Goal: Task Accomplishment & Management: Use online tool/utility

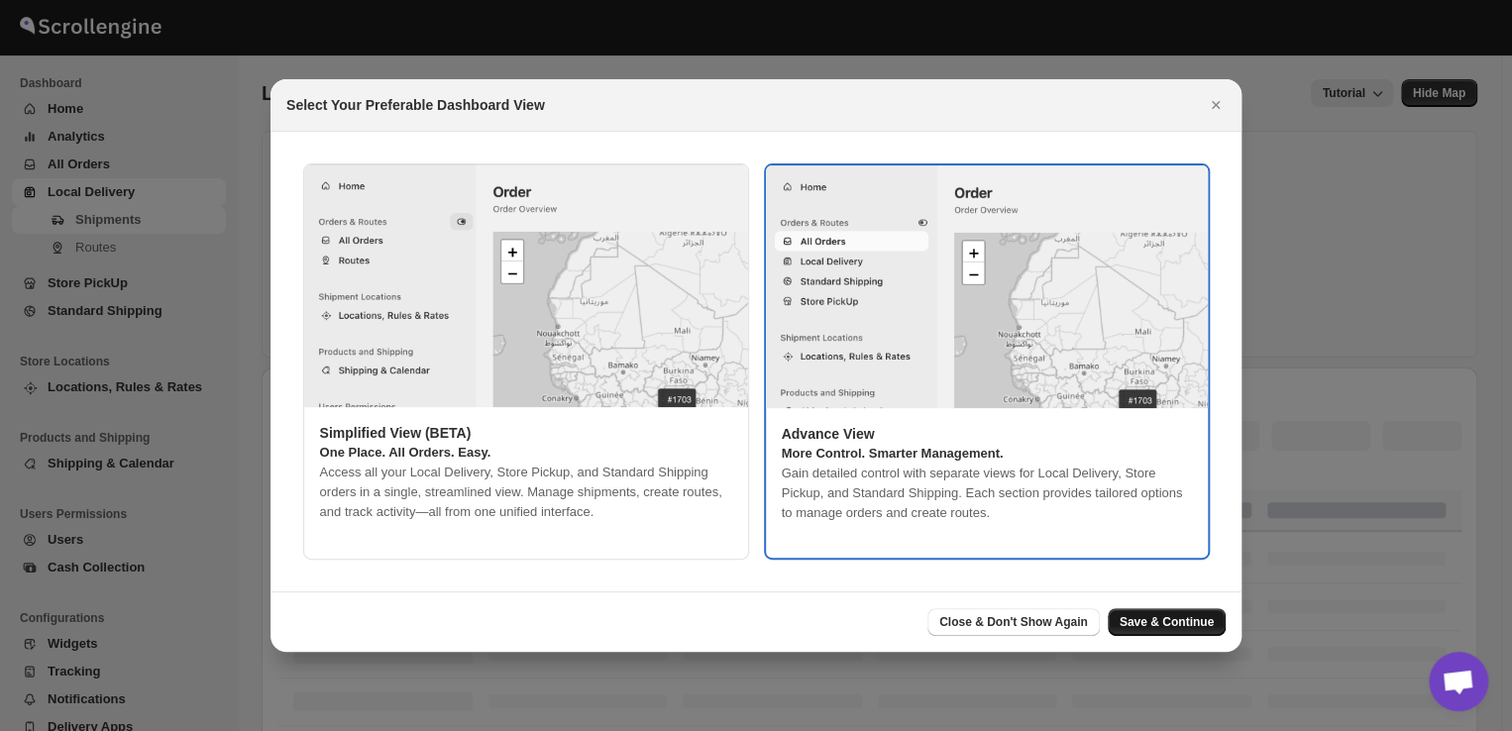
click at [1157, 621] on span "Save & Continue" at bounding box center [1166, 622] width 94 height 16
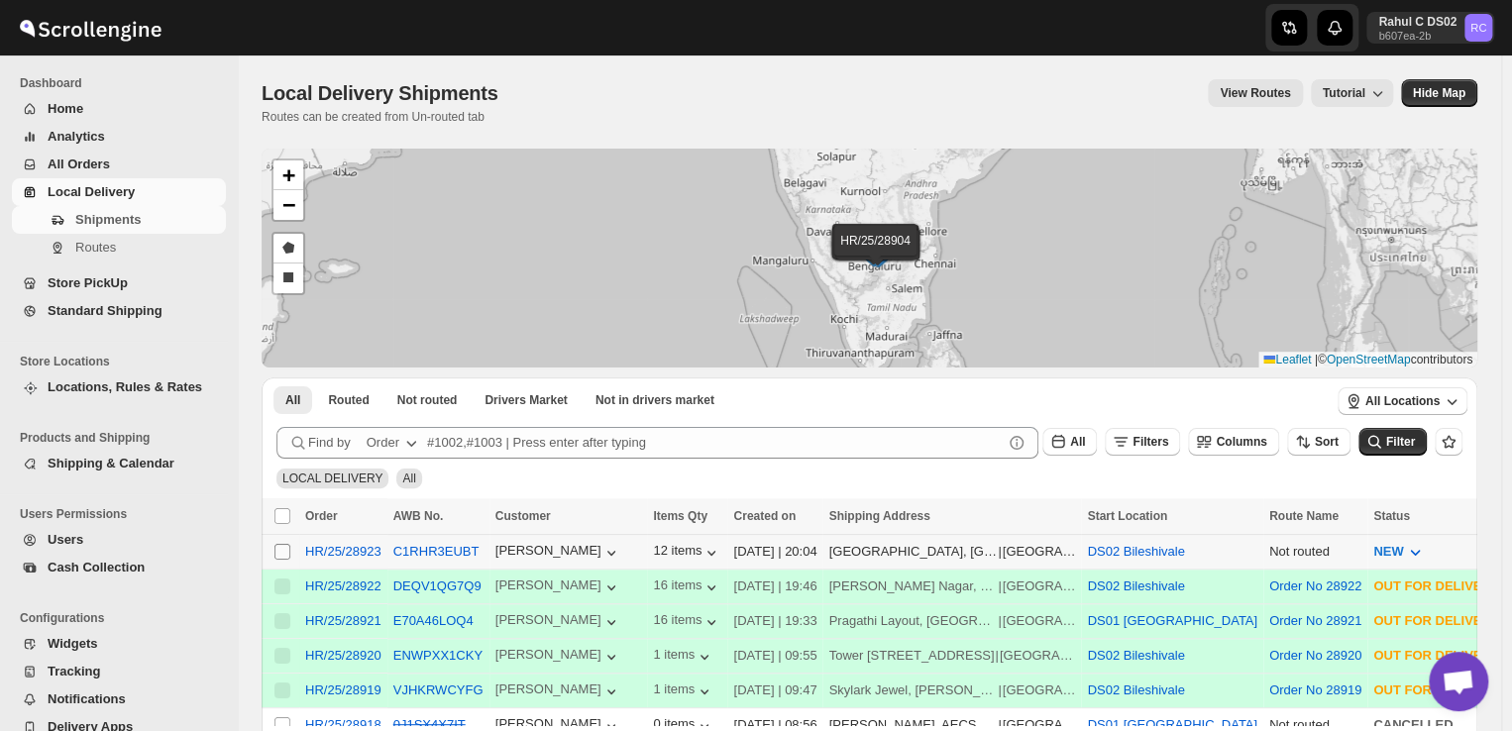
click at [279, 549] on input "Select shipment" at bounding box center [282, 552] width 16 height 16
checkbox input "true"
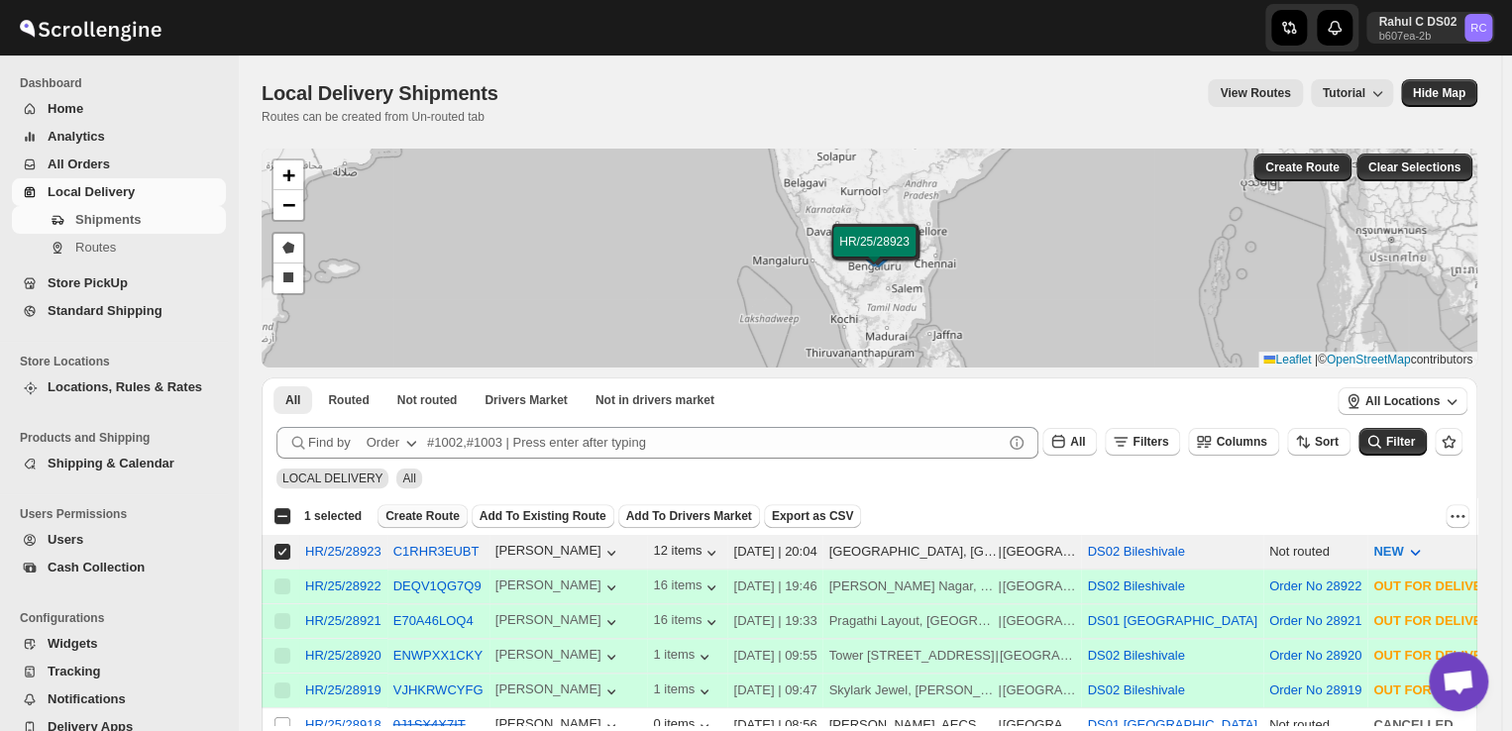
click at [419, 512] on span "Create Route" at bounding box center [422, 516] width 74 height 16
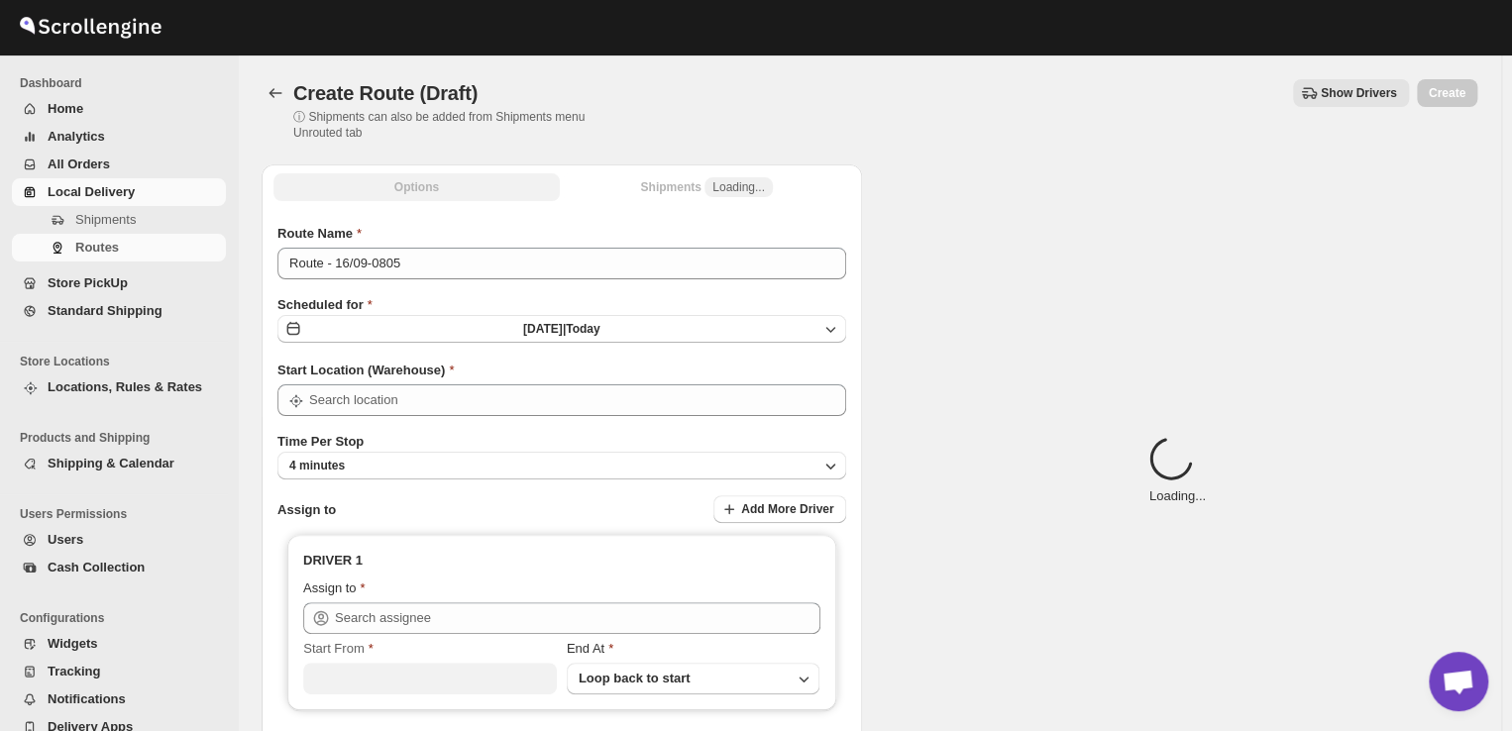
type input "DS02 Bileshivale"
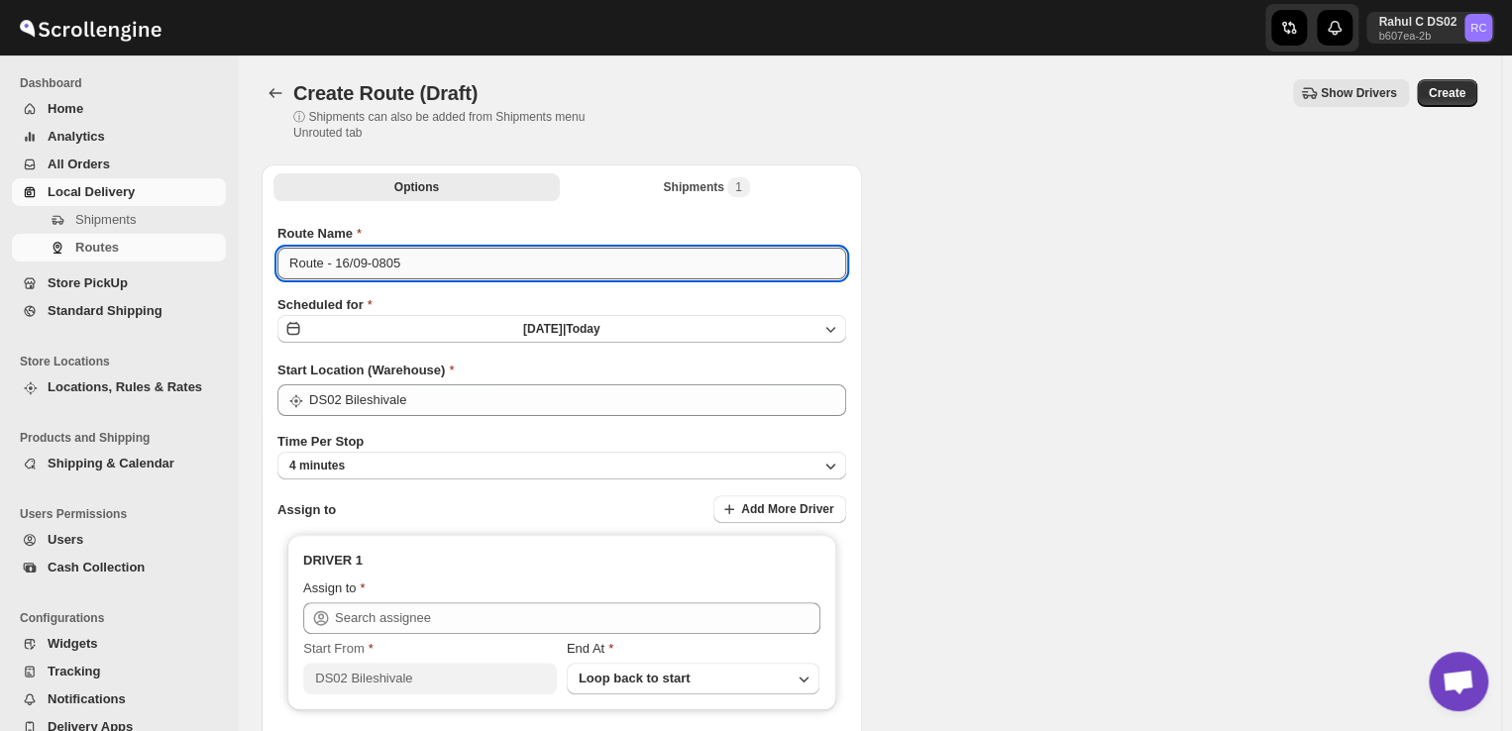
click at [415, 273] on input "Route - 16/09-0805" at bounding box center [561, 264] width 569 height 32
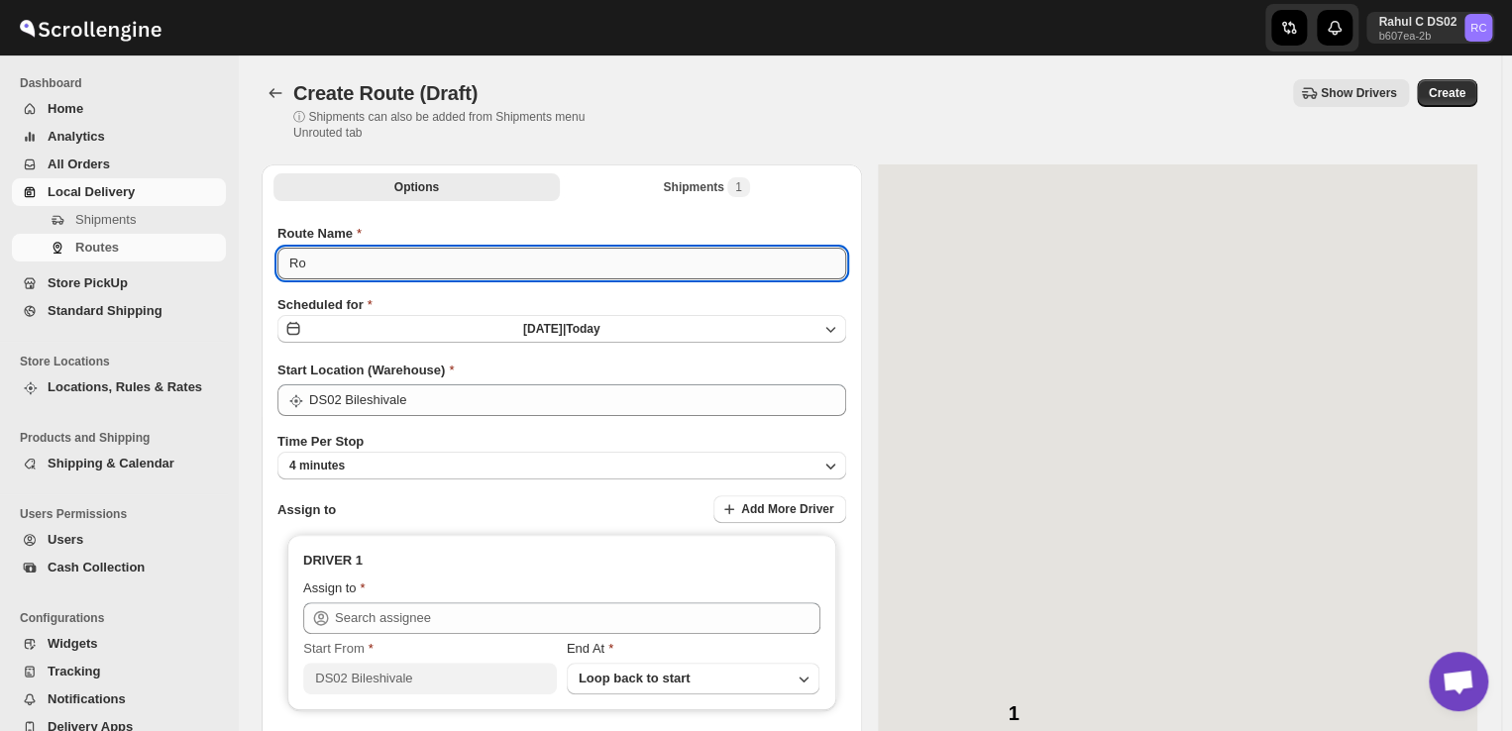
type input "R"
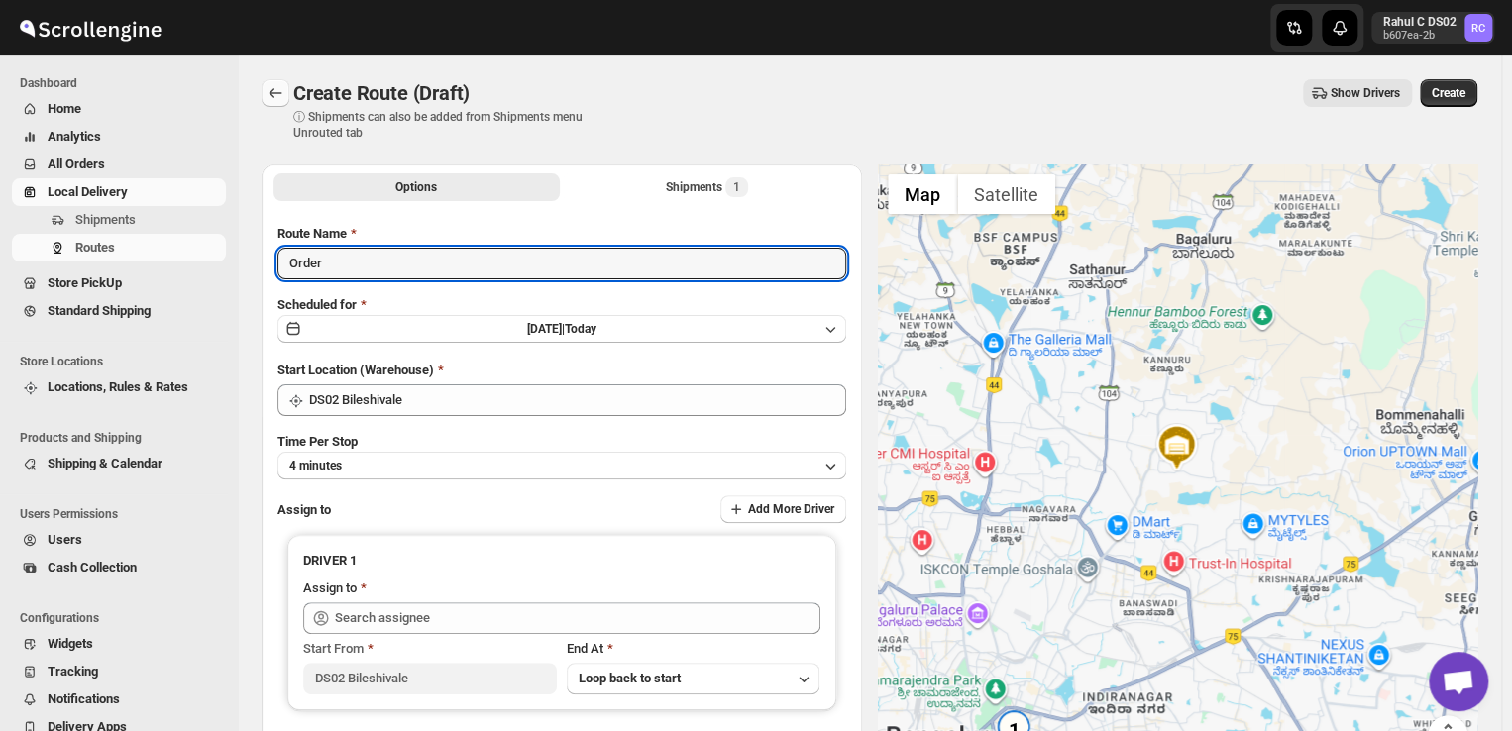
type input "Order"
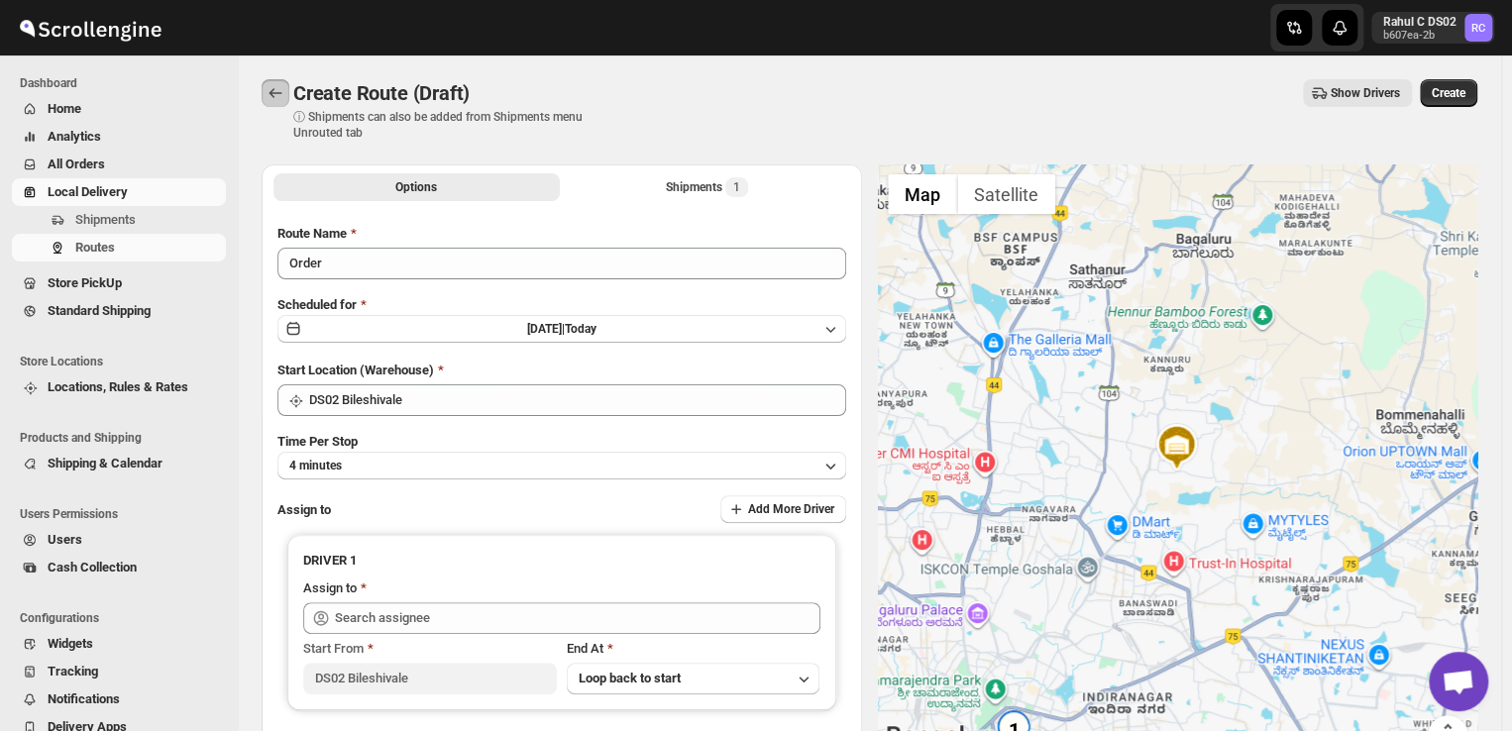
click at [274, 90] on icon "Routes" at bounding box center [275, 93] width 20 height 20
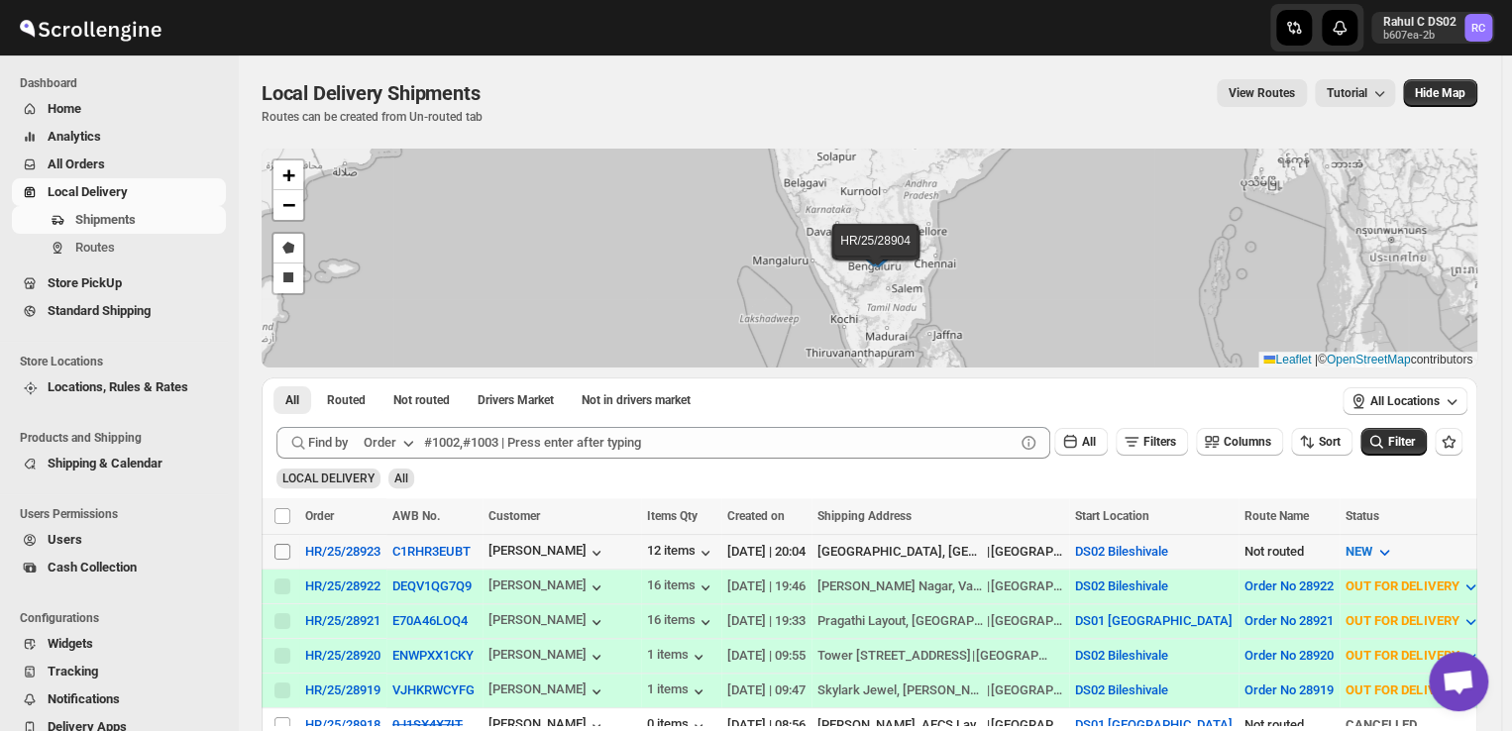
click at [281, 548] on input "Select shipment" at bounding box center [282, 552] width 16 height 16
checkbox input "true"
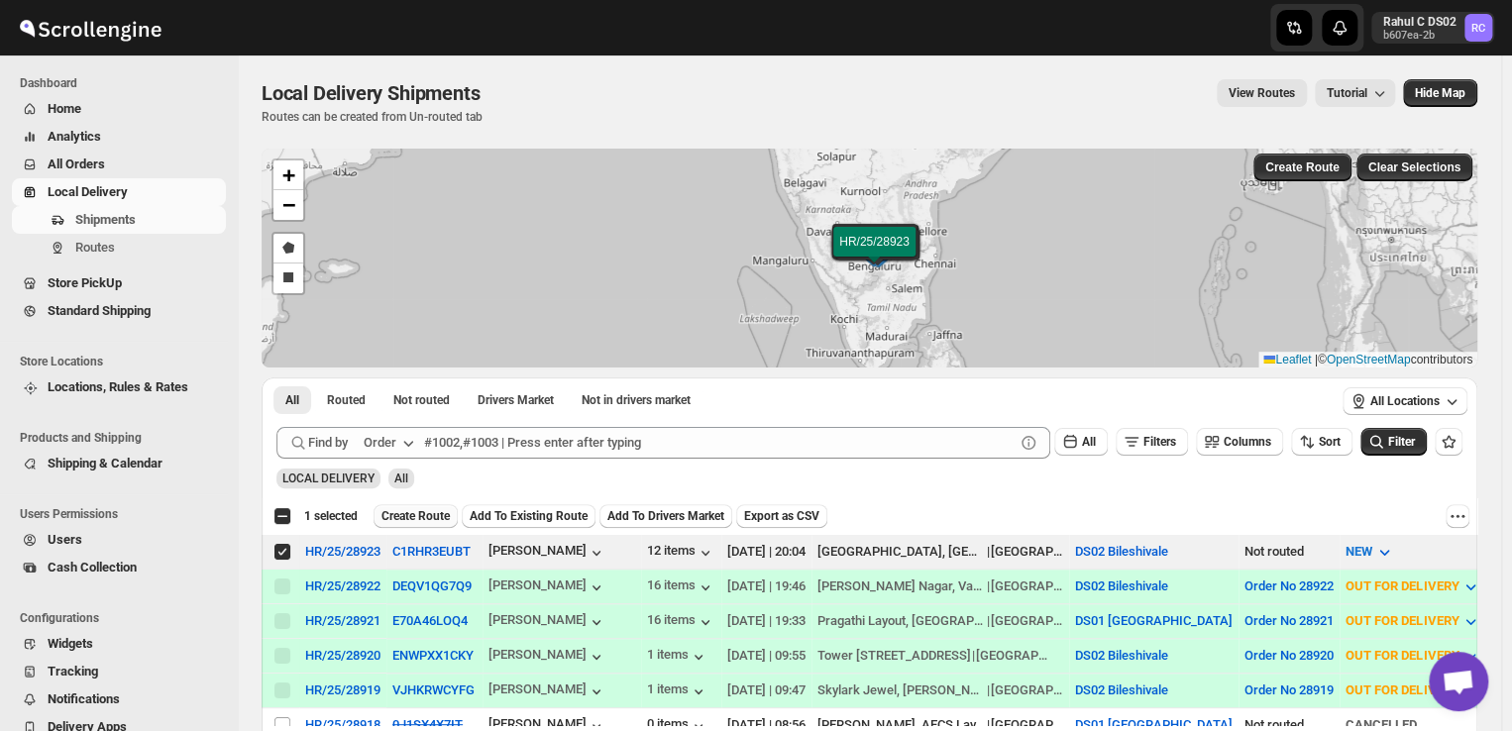
click at [405, 514] on span "Create Route" at bounding box center [415, 516] width 68 height 16
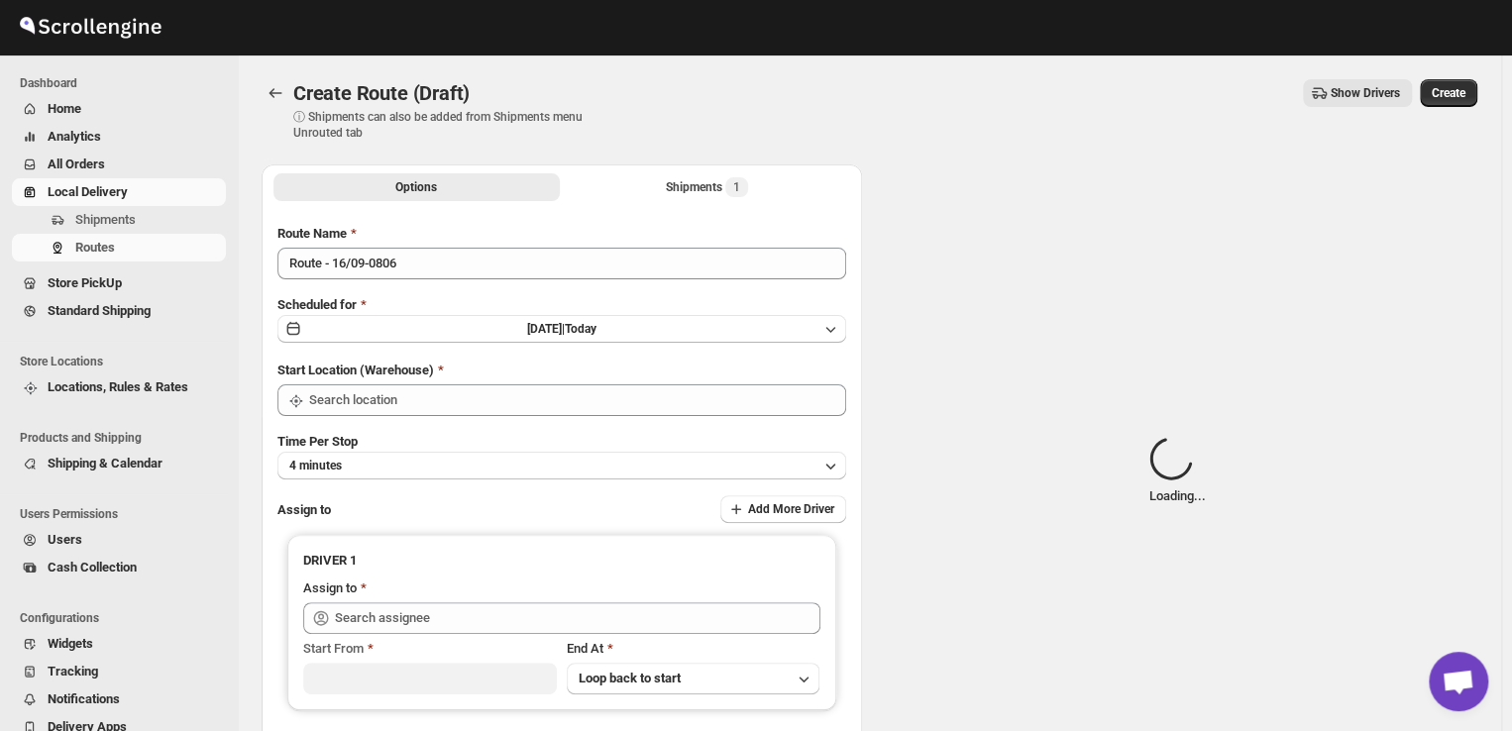
type input "DS02 Bileshivale"
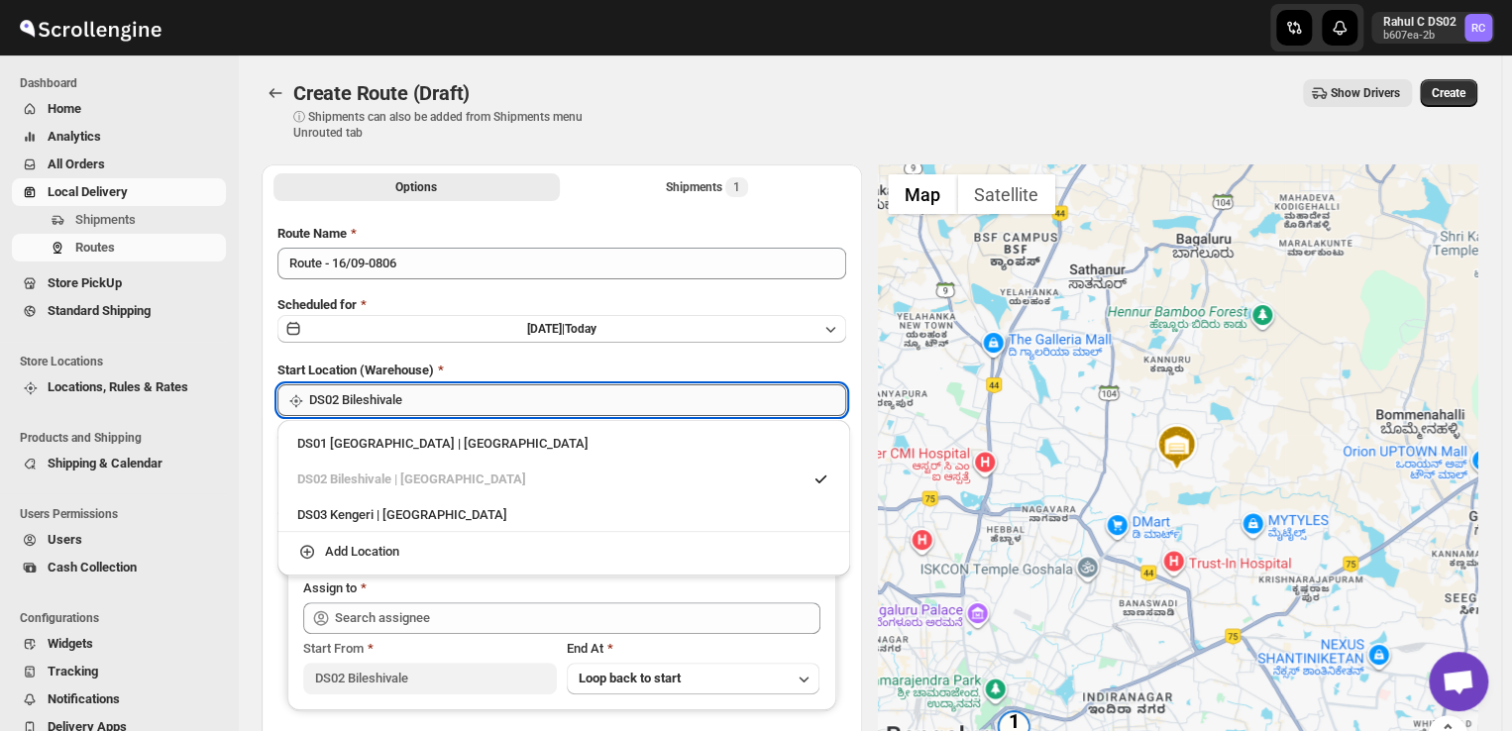
click at [429, 410] on input "DS02 Bileshivale" at bounding box center [577, 400] width 537 height 32
click at [420, 514] on div "DS03 Kengeri | [GEOGRAPHIC_DATA]" at bounding box center [563, 515] width 533 height 20
type input "DS03 Kengeri"
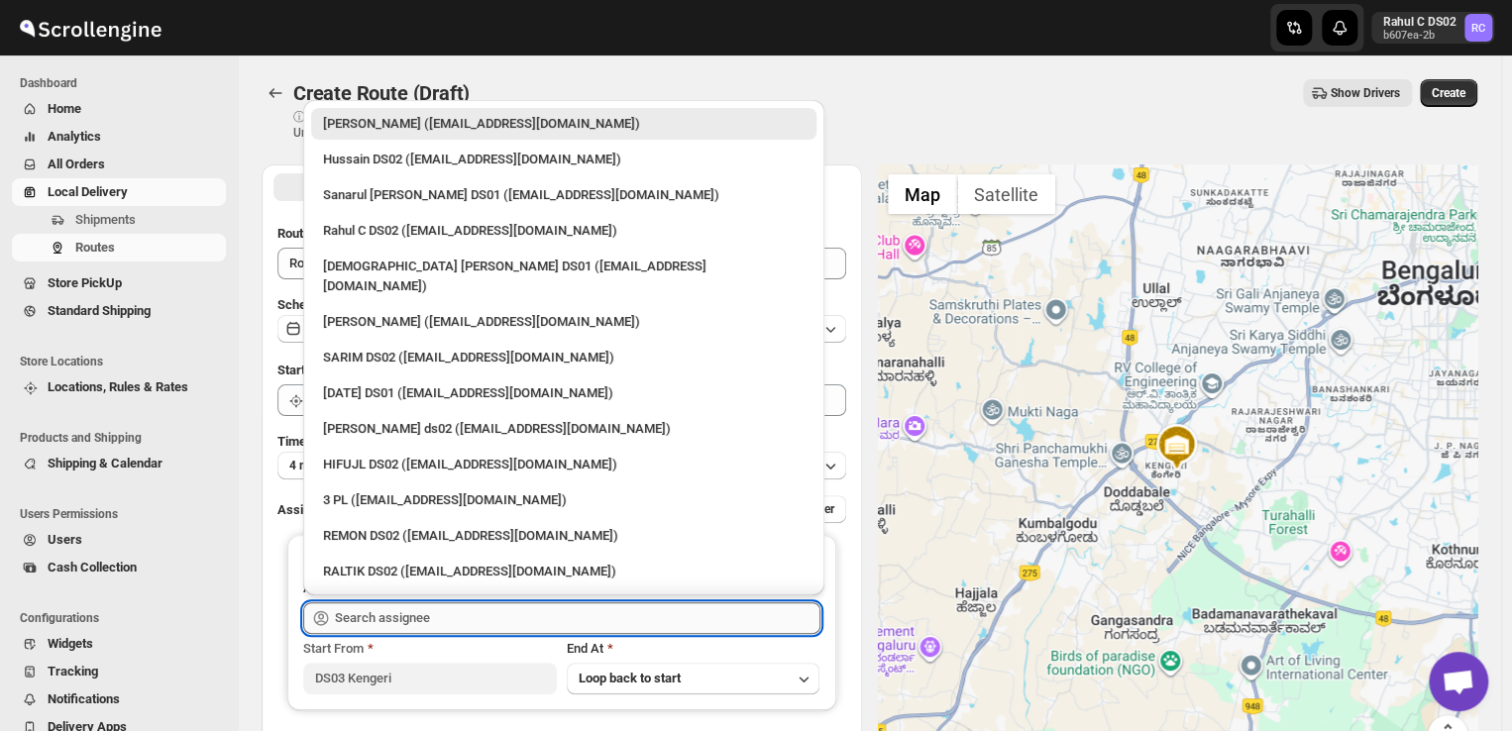
click at [401, 631] on input "text" at bounding box center [577, 618] width 485 height 32
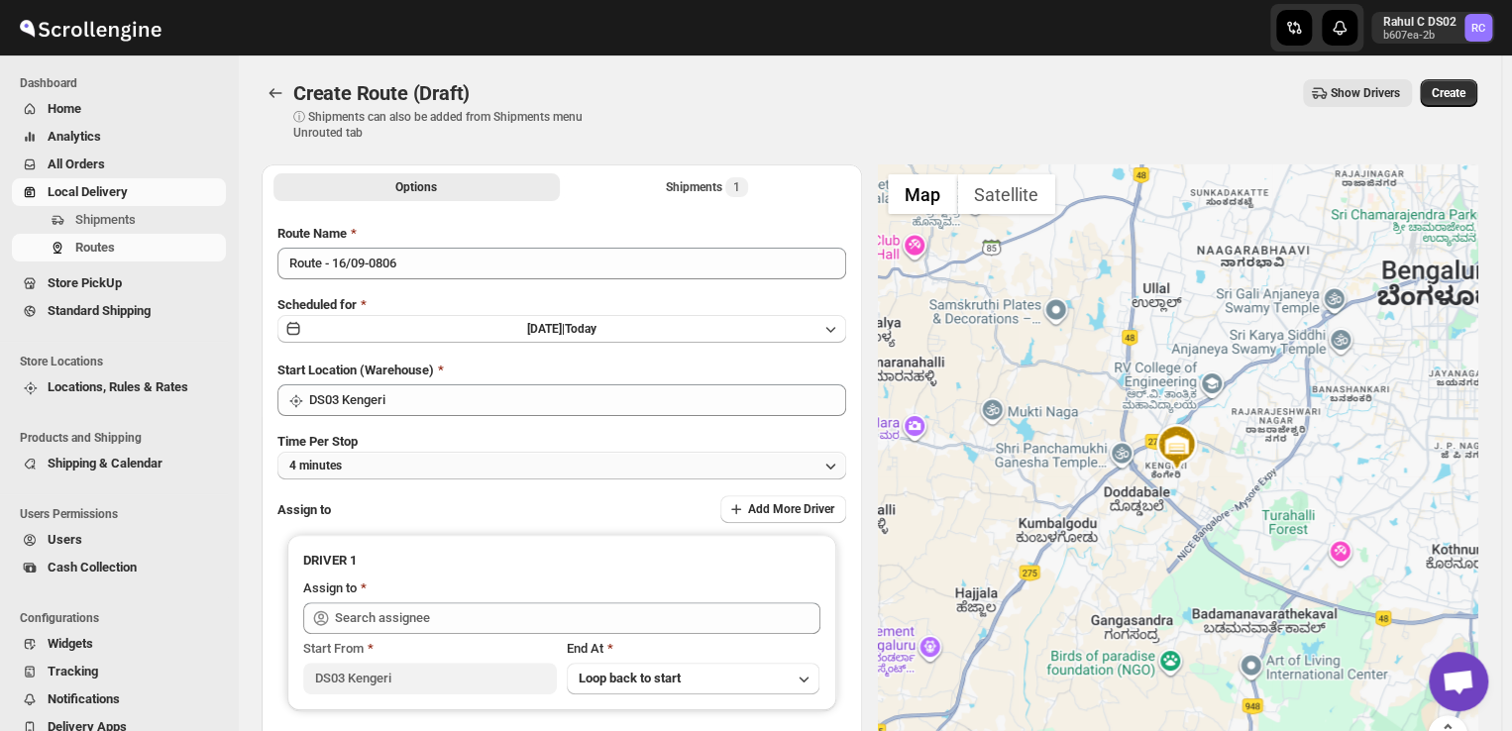
click at [297, 470] on span "4 minutes" at bounding box center [315, 466] width 52 height 16
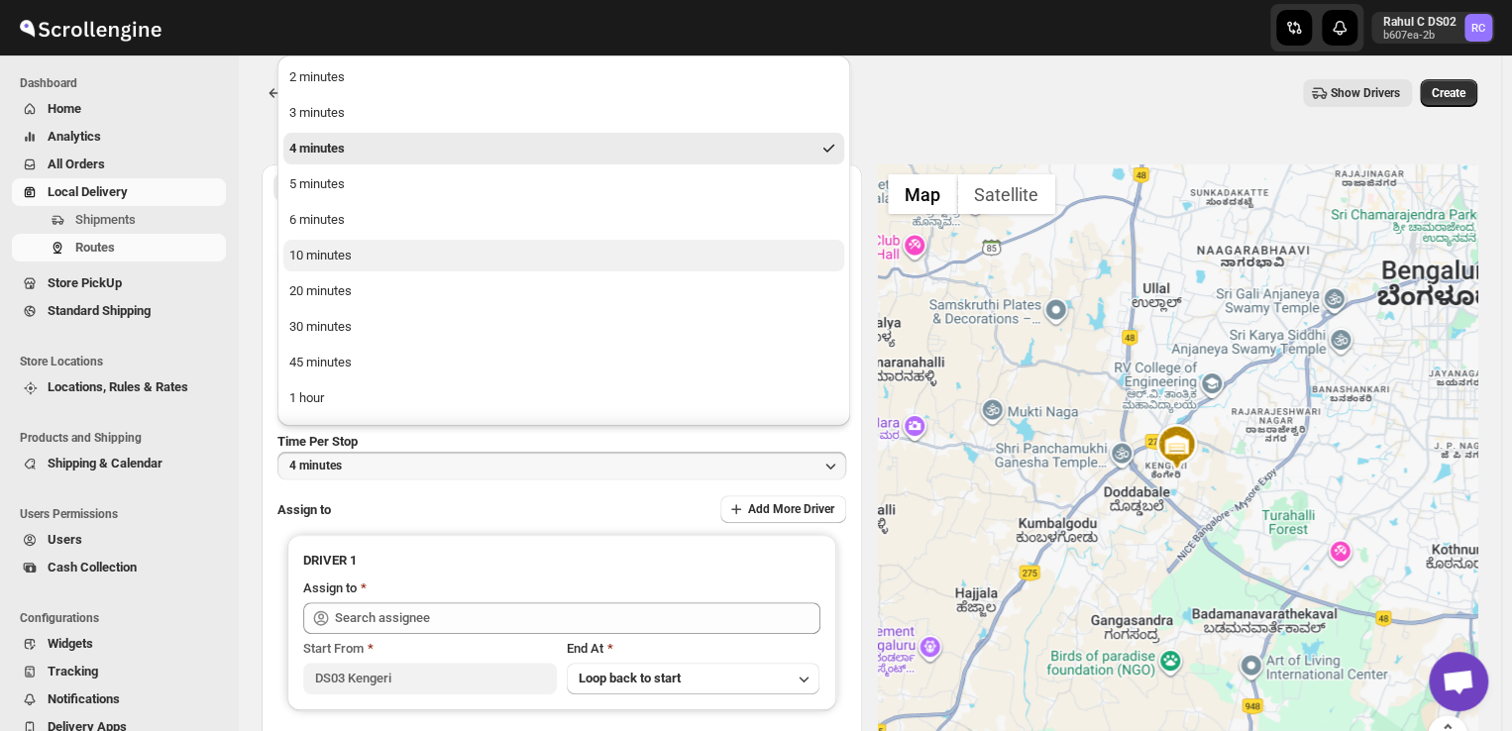
click at [351, 255] on div "10 minutes" at bounding box center [320, 256] width 62 height 20
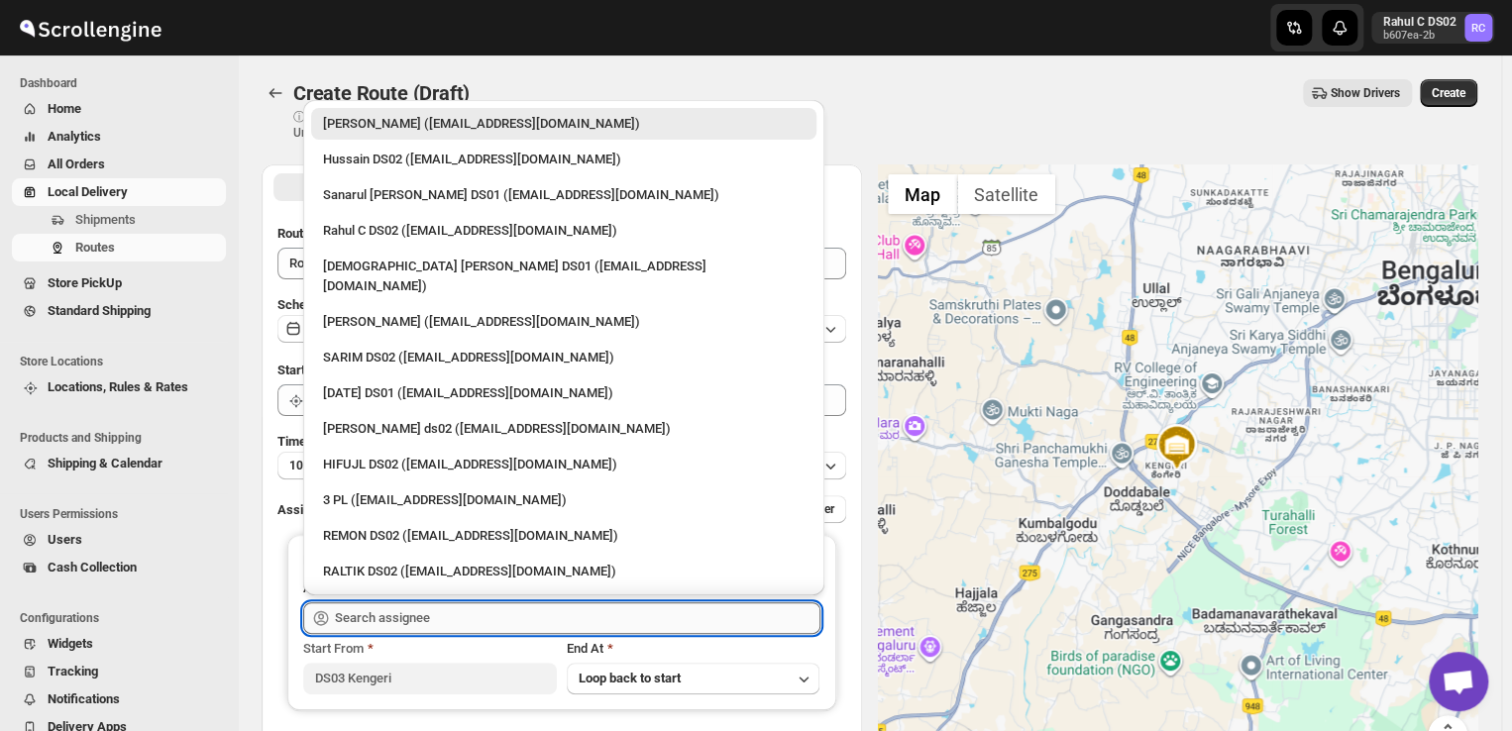
click at [385, 605] on input "text" at bounding box center [577, 618] width 485 height 32
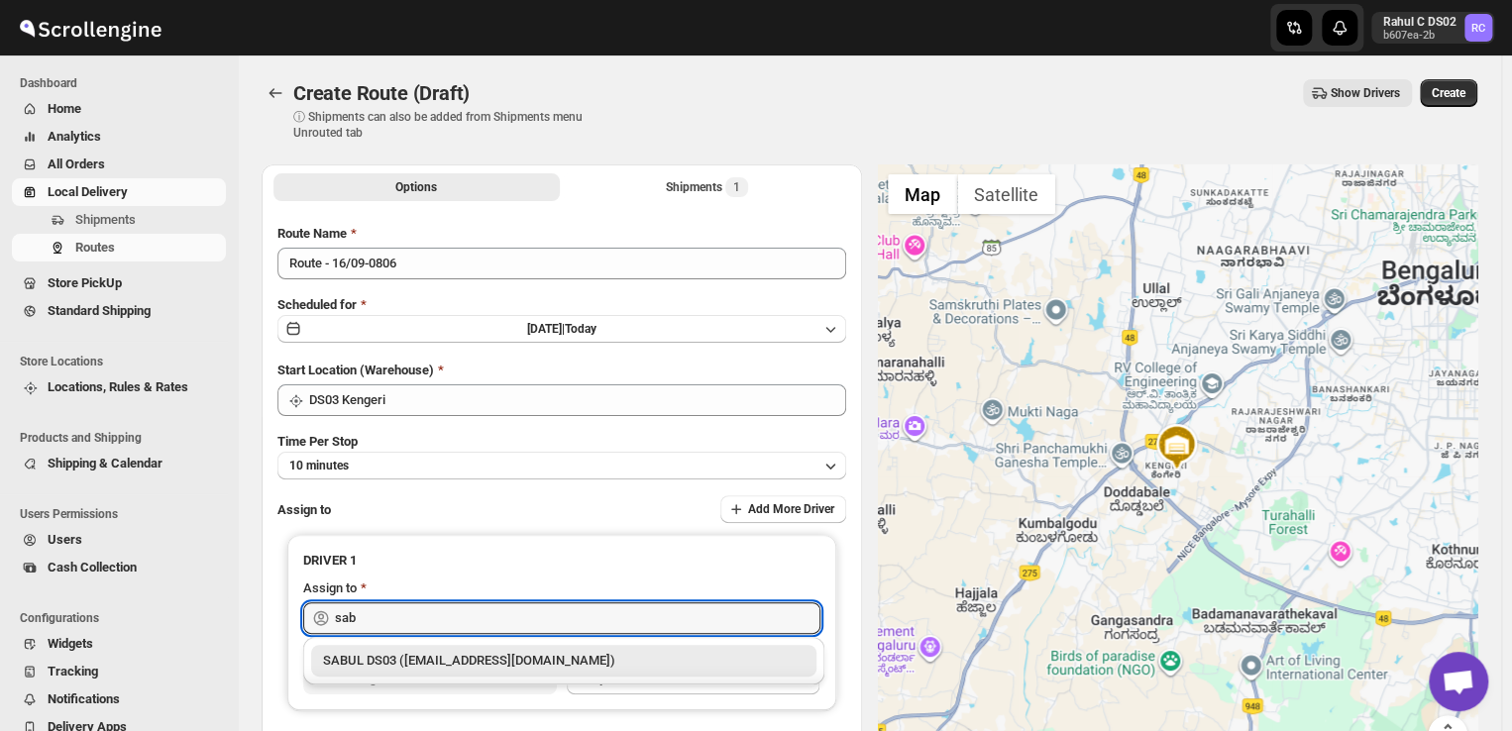
click at [534, 658] on div "SABUL DS03 ([EMAIL_ADDRESS][DOMAIN_NAME])" at bounding box center [563, 661] width 481 height 20
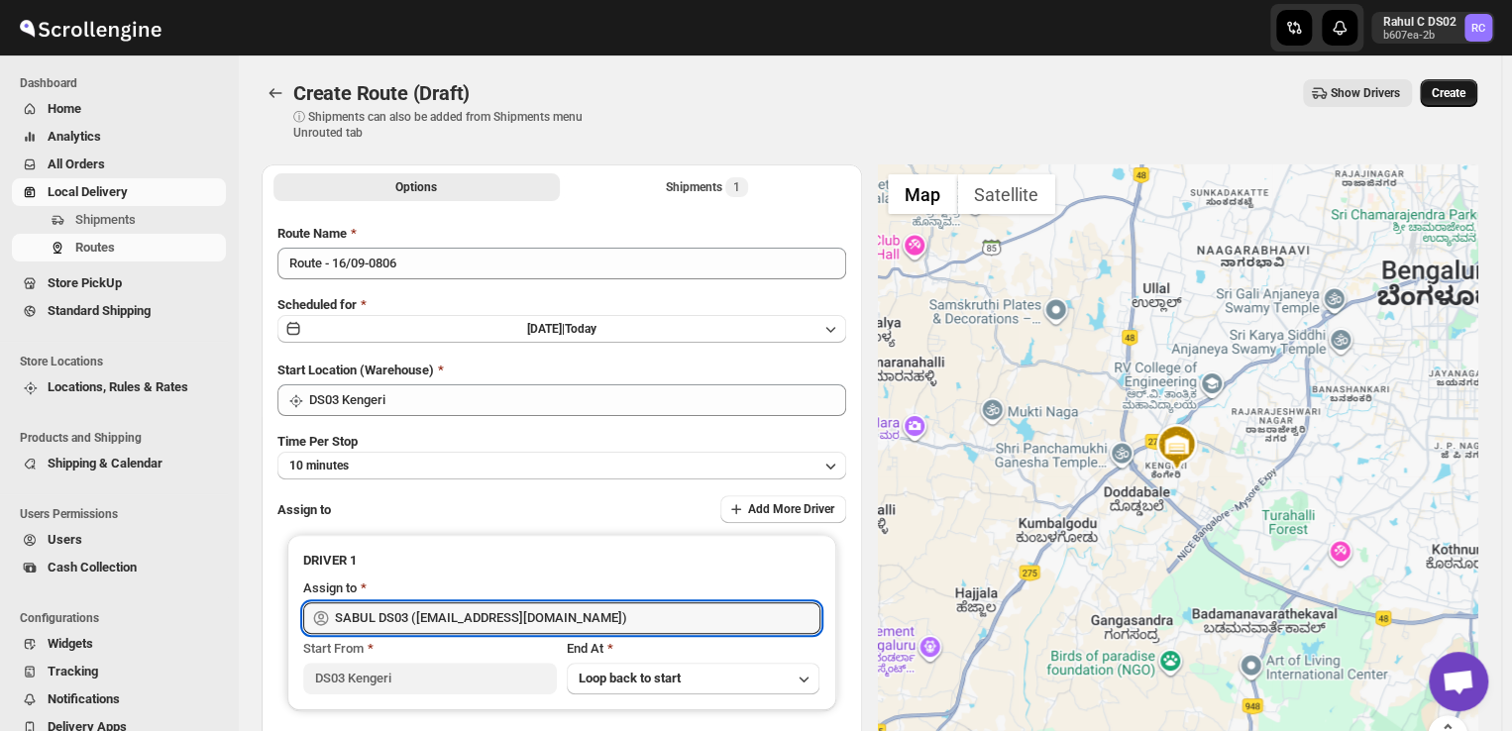
type input "SABUL DS03 ([EMAIL_ADDRESS][DOMAIN_NAME])"
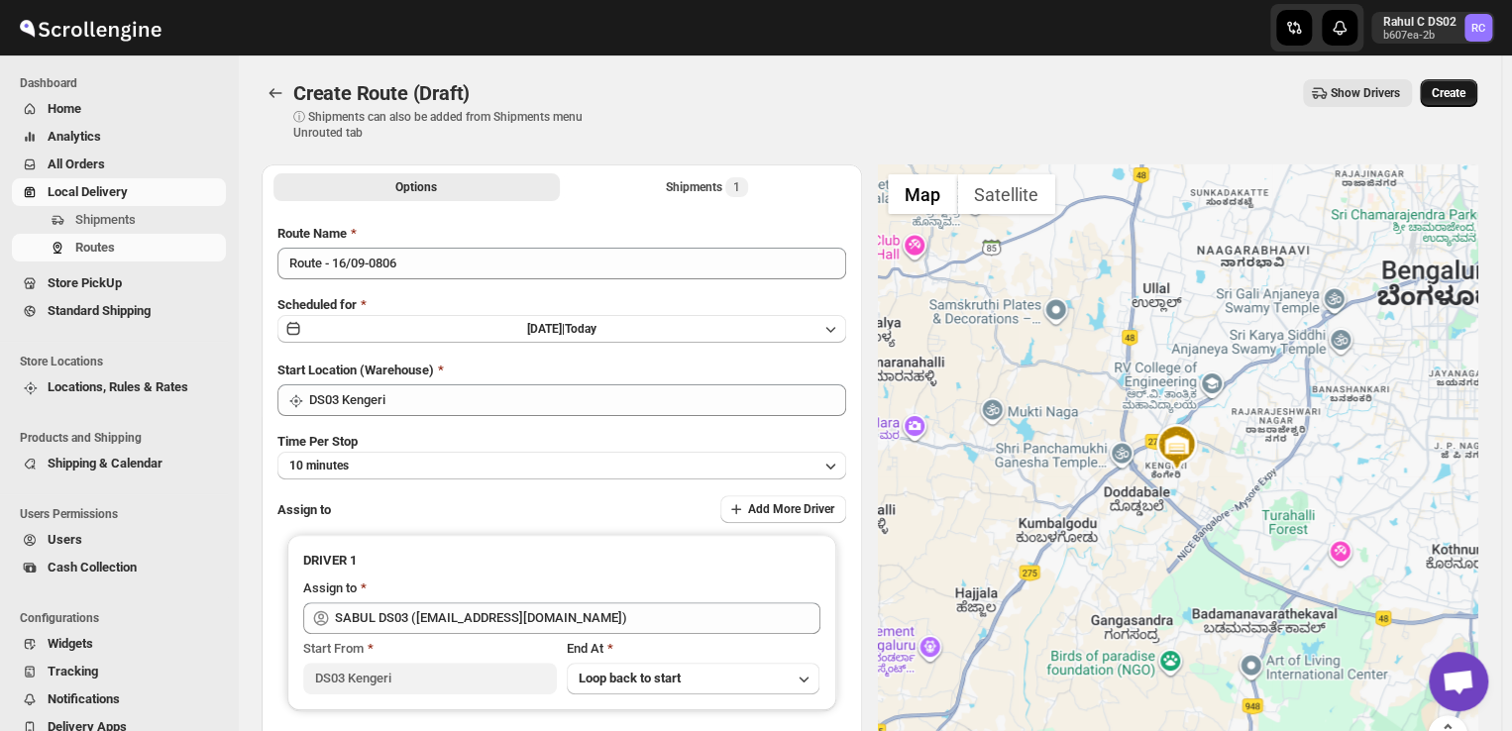
click at [1442, 100] on span "Create" at bounding box center [1448, 93] width 34 height 16
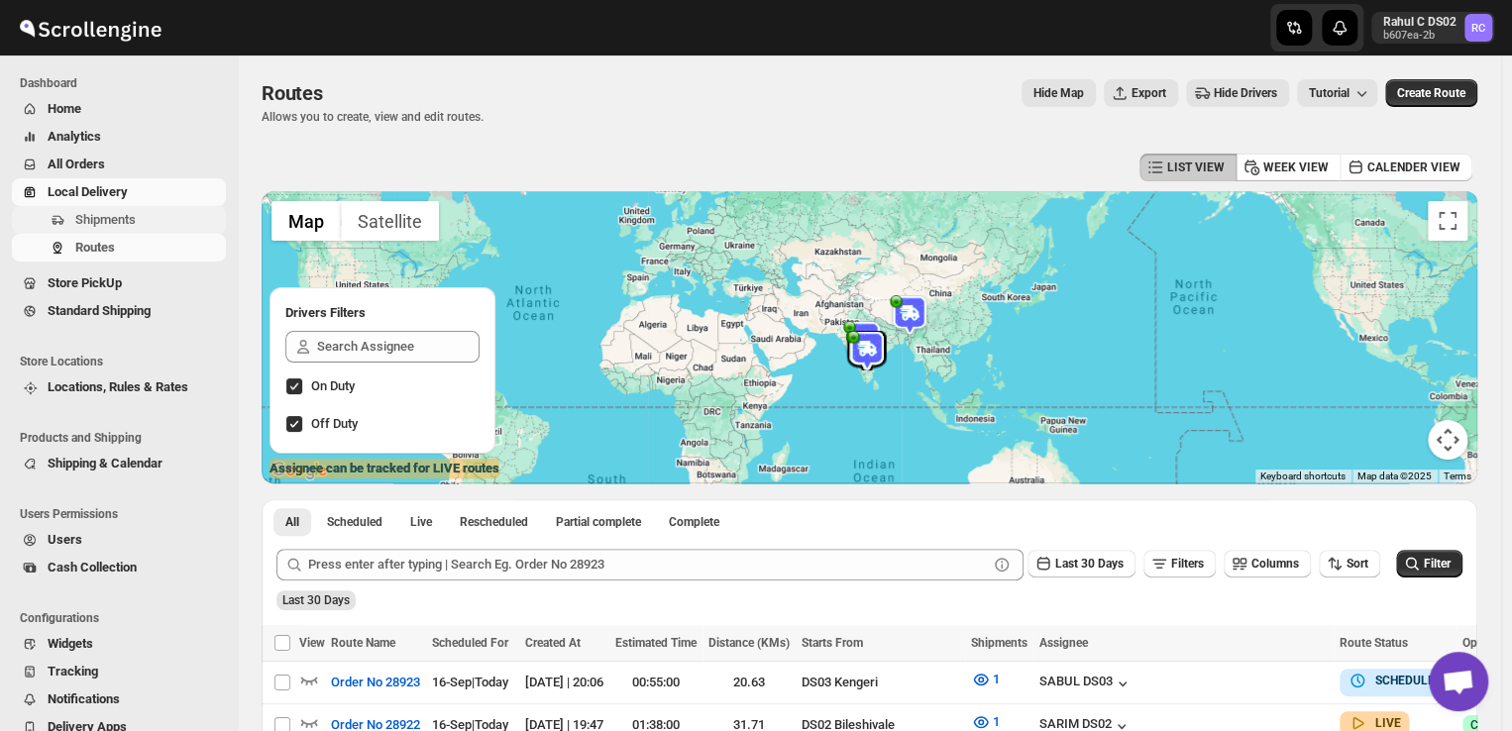
click at [137, 220] on span "Shipments" at bounding box center [148, 220] width 147 height 20
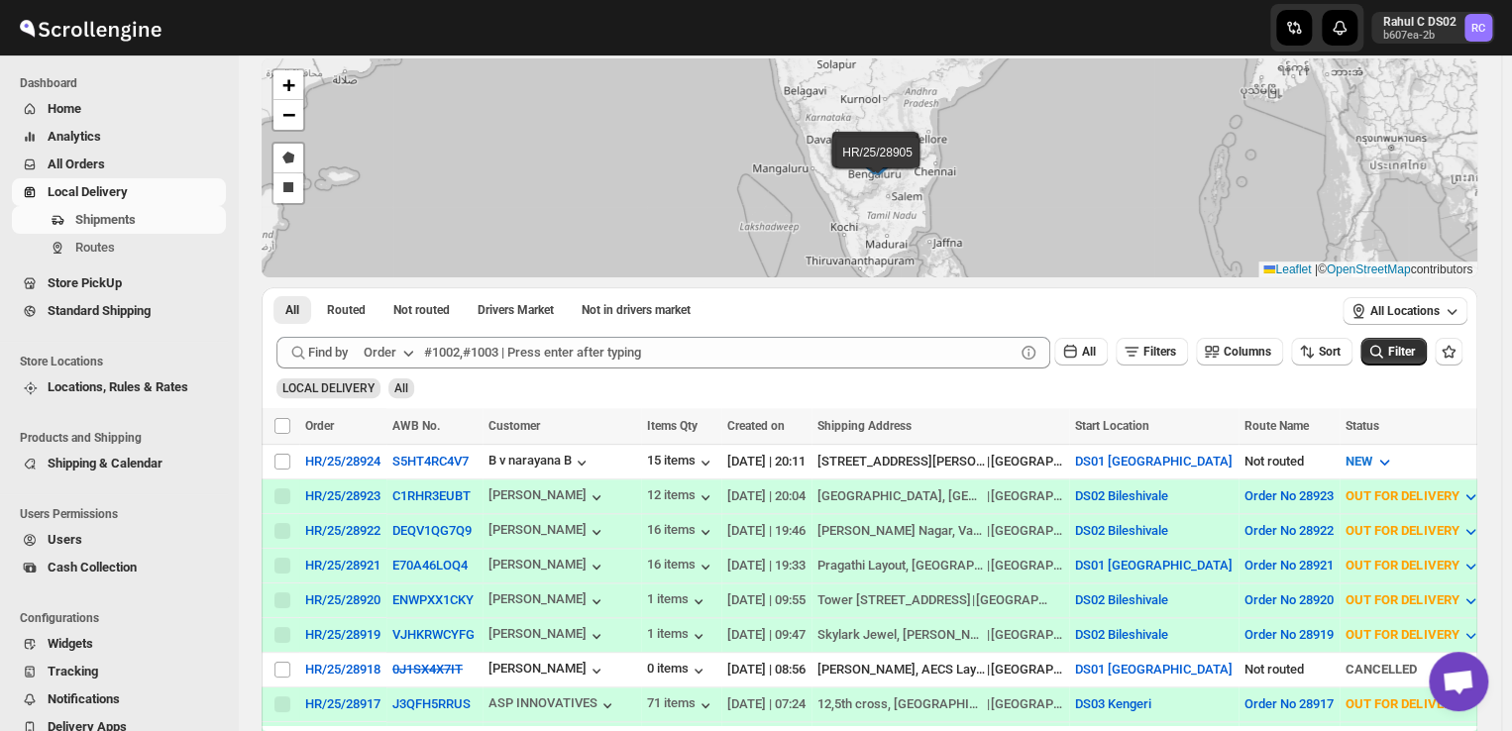
scroll to position [97, 0]
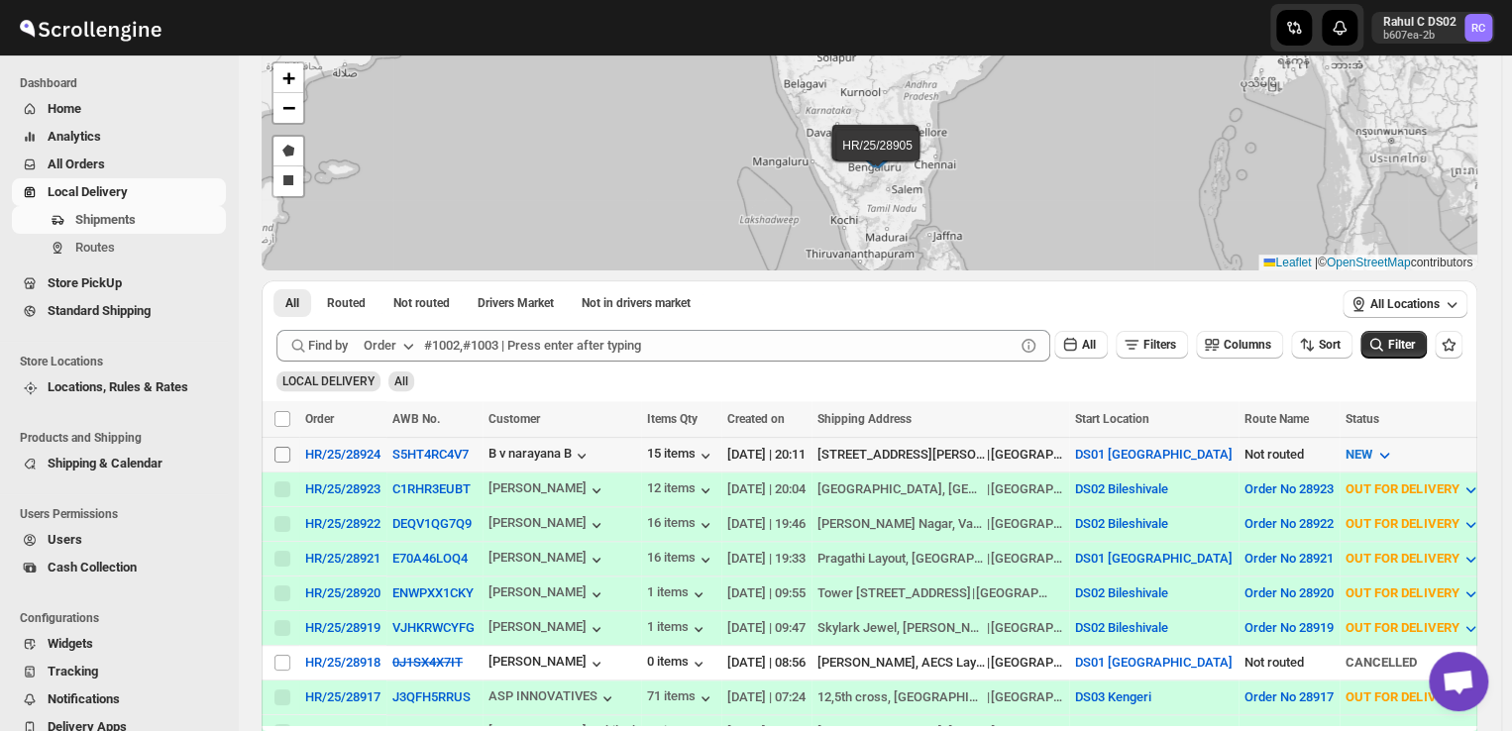
click at [282, 450] on input "Select shipment" at bounding box center [282, 455] width 16 height 16
checkbox input "true"
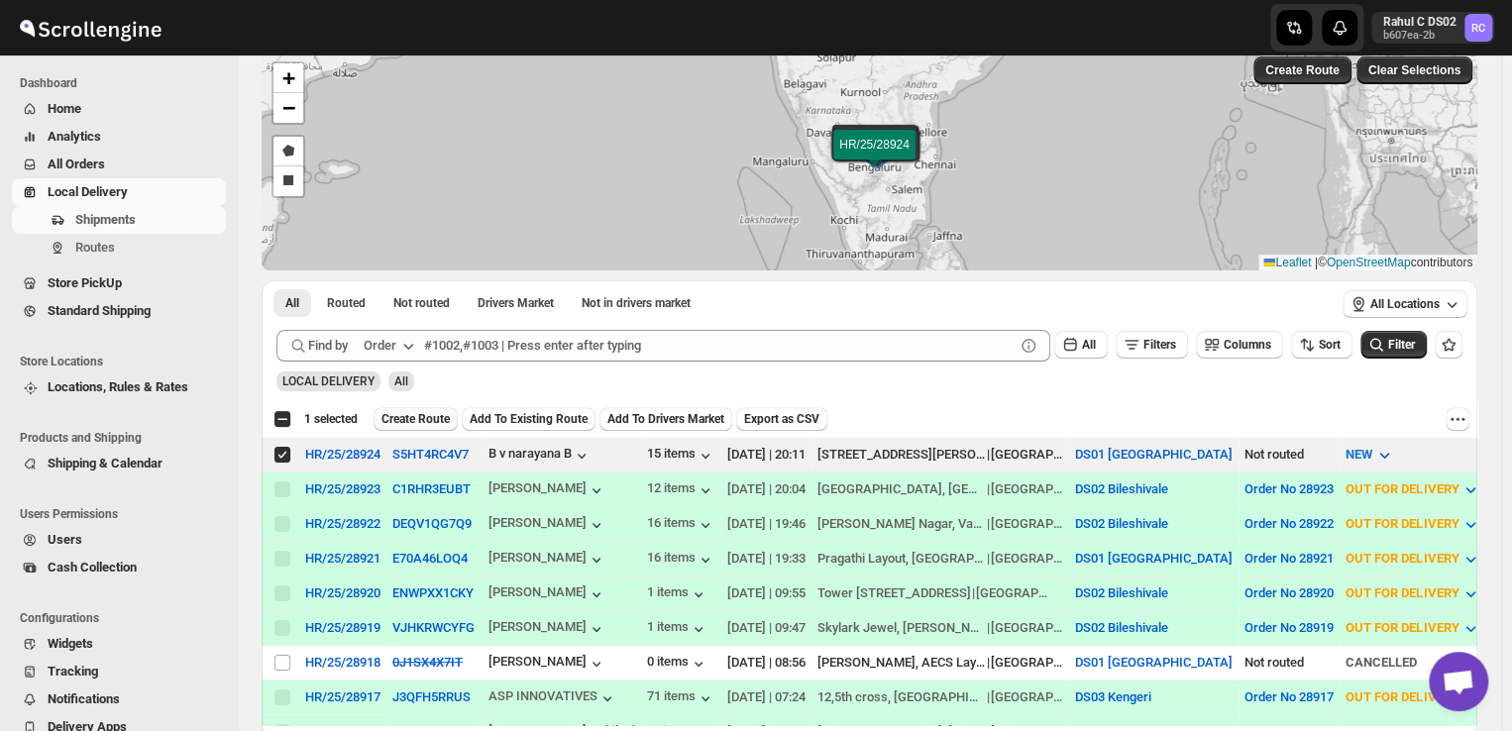
click at [425, 407] on button "Create Route" at bounding box center [415, 419] width 84 height 24
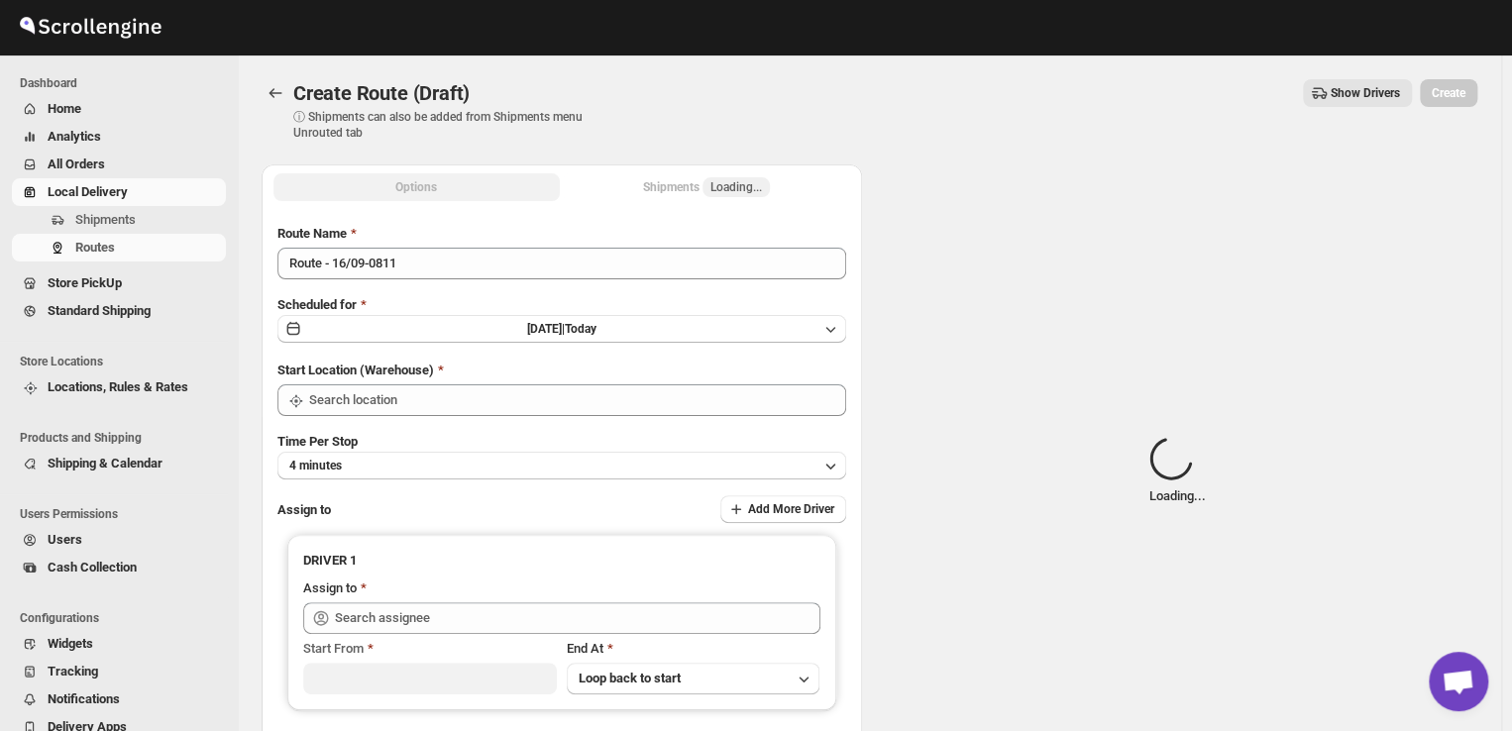
type input "DS01 [GEOGRAPHIC_DATA]"
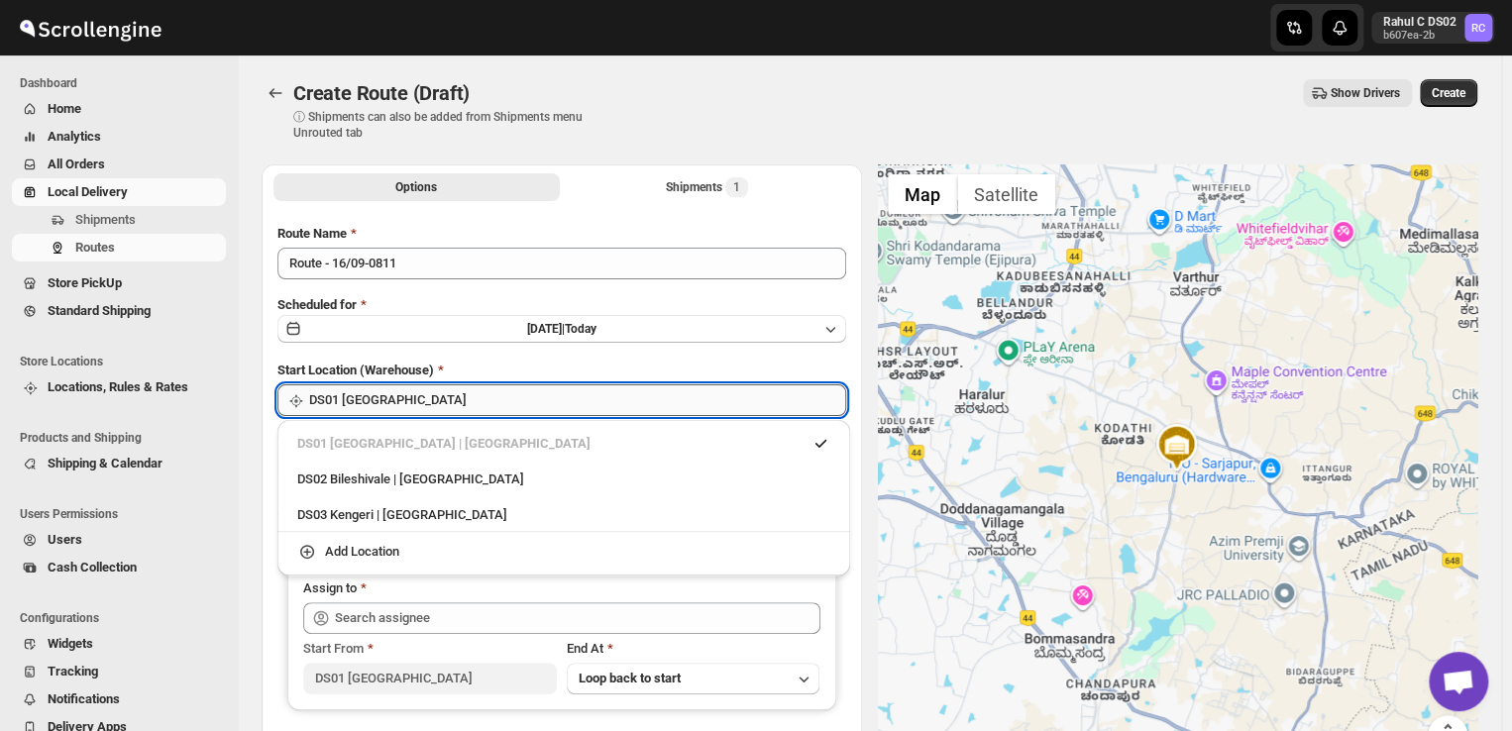
click at [424, 410] on input "DS01 [GEOGRAPHIC_DATA]" at bounding box center [577, 400] width 537 height 32
click at [349, 519] on div "DS03 Kengeri | [GEOGRAPHIC_DATA]" at bounding box center [563, 515] width 533 height 20
type input "DS03 Kengeri"
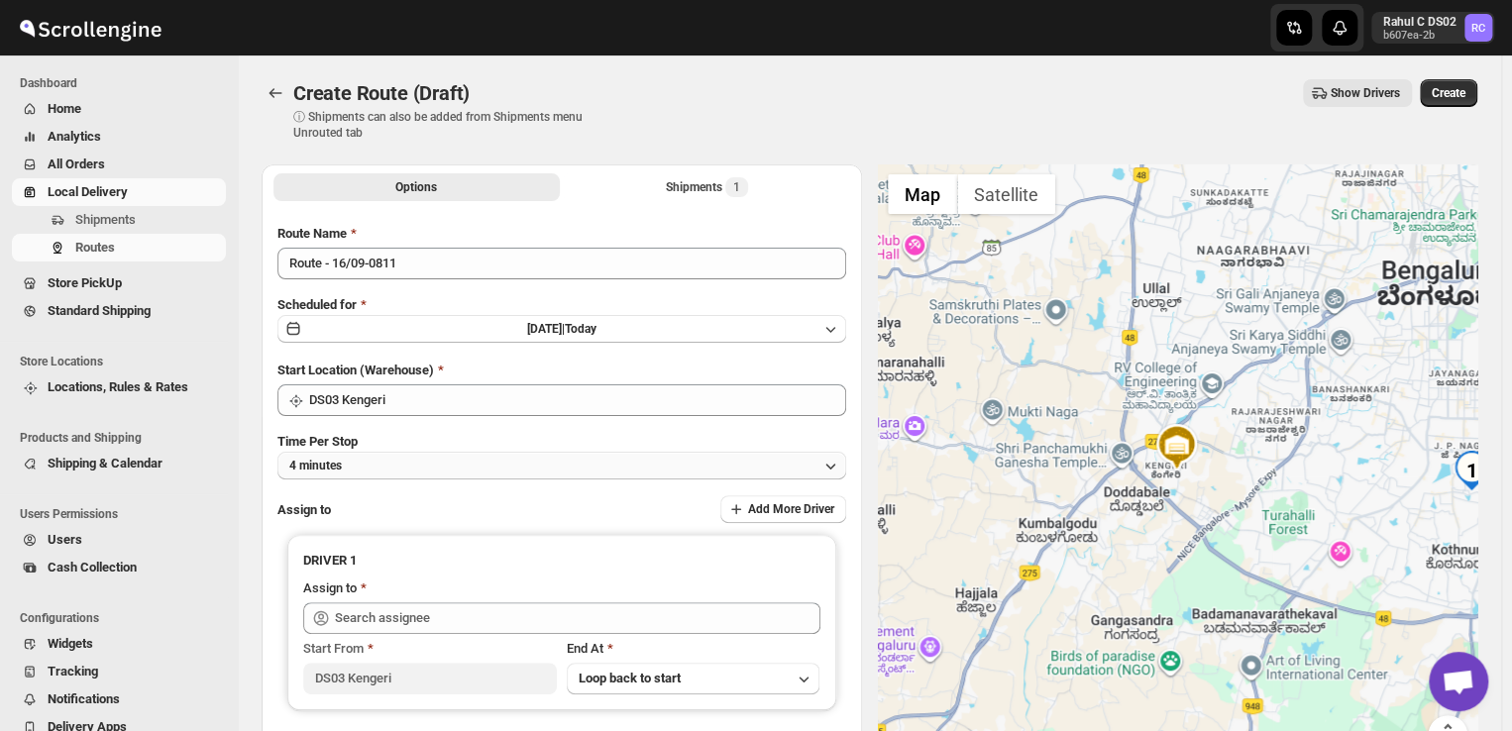
click at [378, 463] on button "4 minutes" at bounding box center [561, 466] width 569 height 28
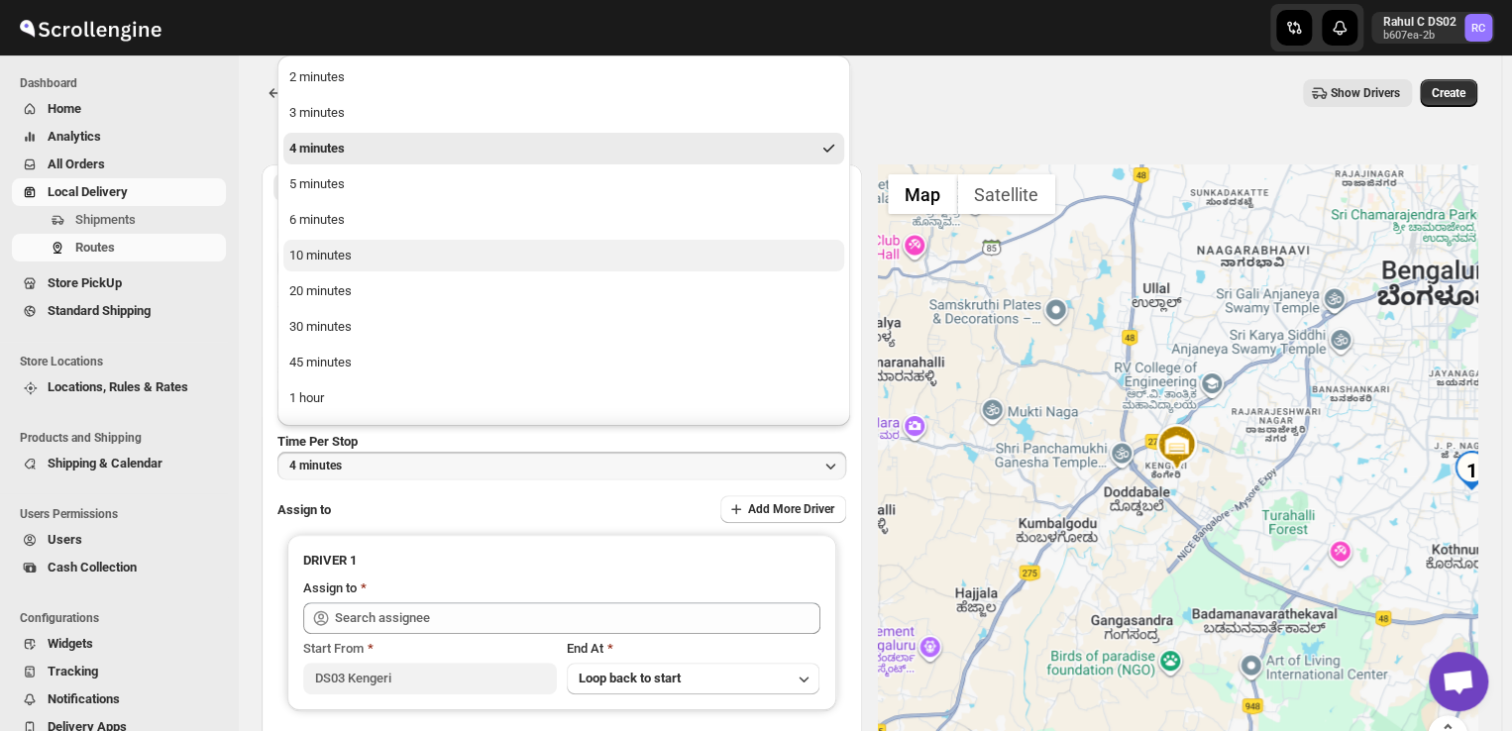
click at [345, 262] on div "10 minutes" at bounding box center [320, 256] width 62 height 20
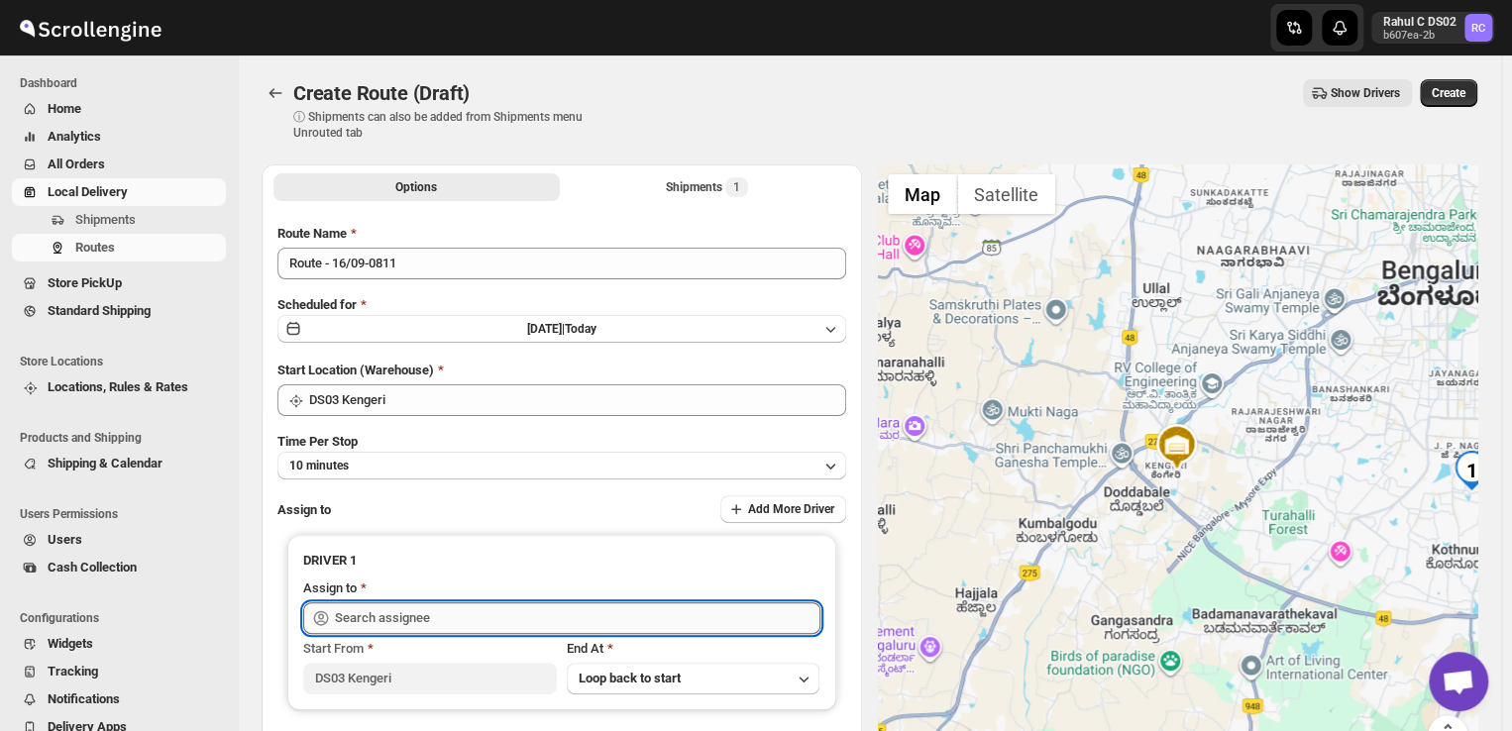
click at [452, 617] on input "text" at bounding box center [577, 618] width 485 height 32
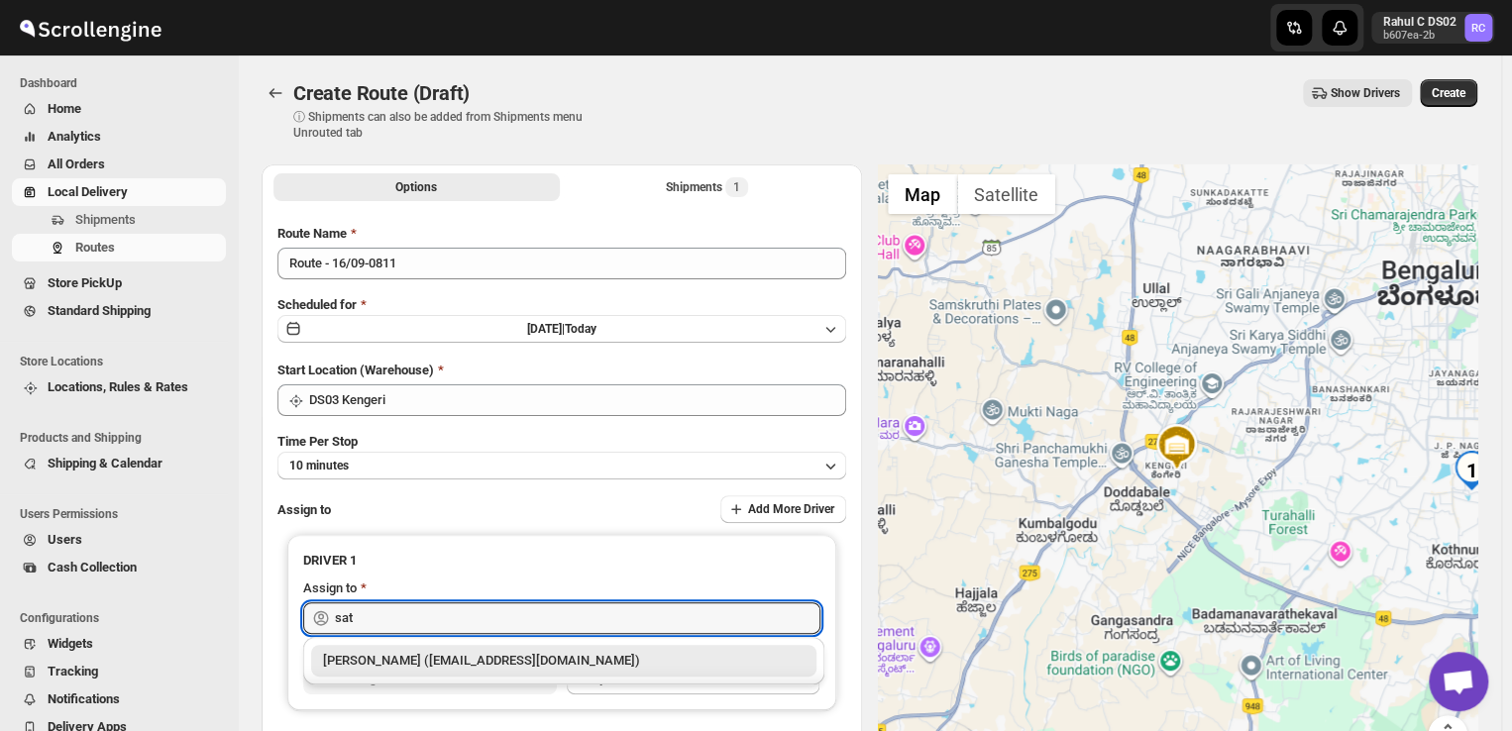
click at [503, 667] on div "[PERSON_NAME] ([EMAIL_ADDRESS][DOMAIN_NAME])" at bounding box center [563, 661] width 481 height 20
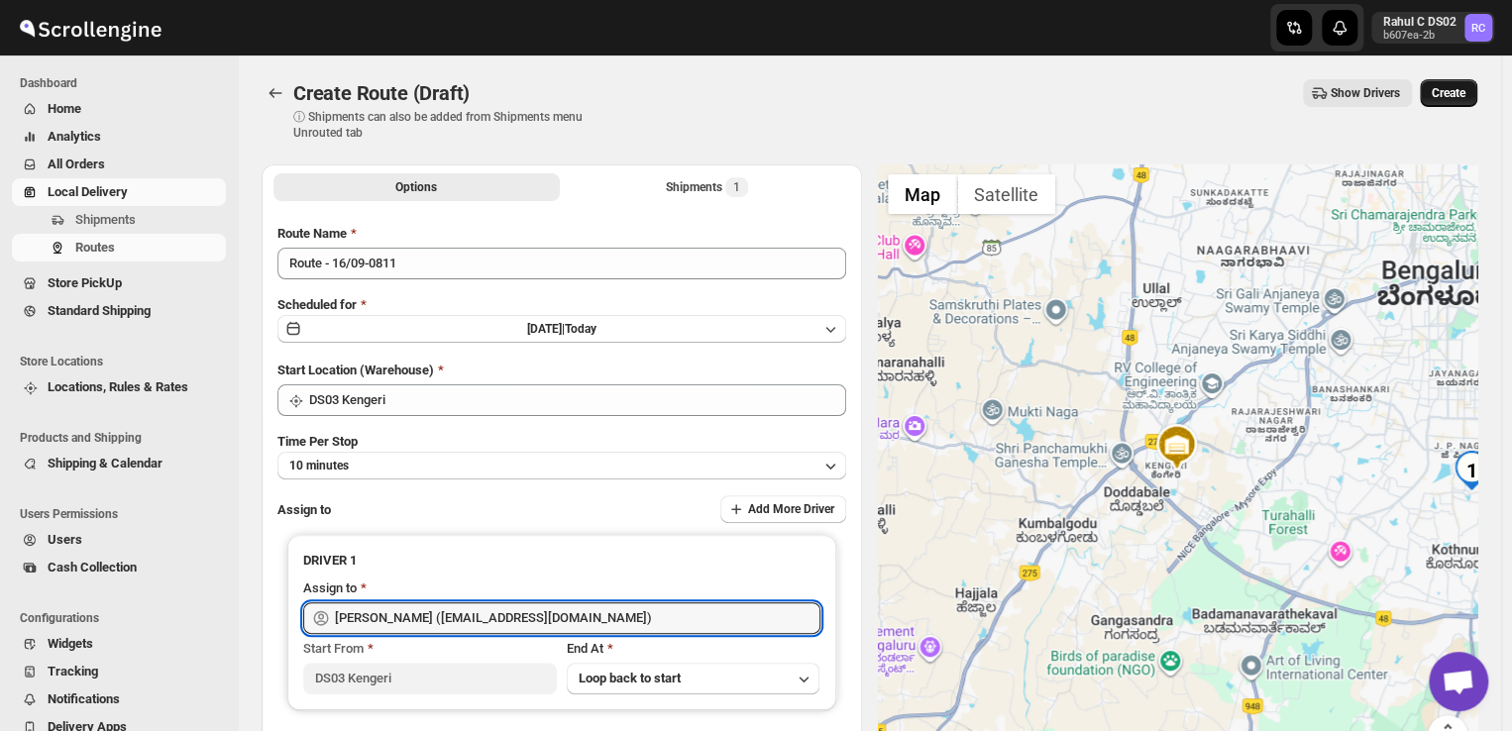
type input "[PERSON_NAME] ([EMAIL_ADDRESS][DOMAIN_NAME])"
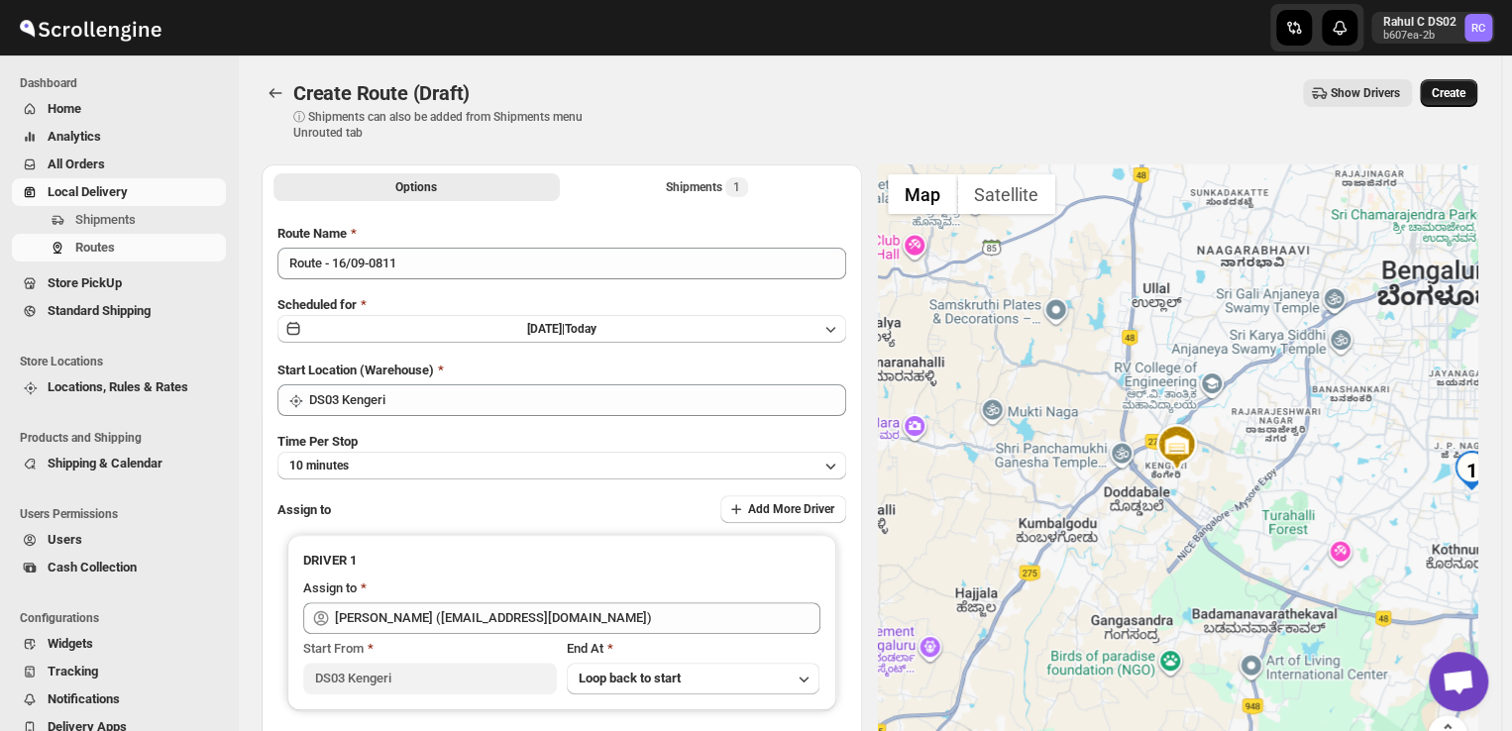
click at [1451, 91] on span "Create" at bounding box center [1448, 93] width 34 height 16
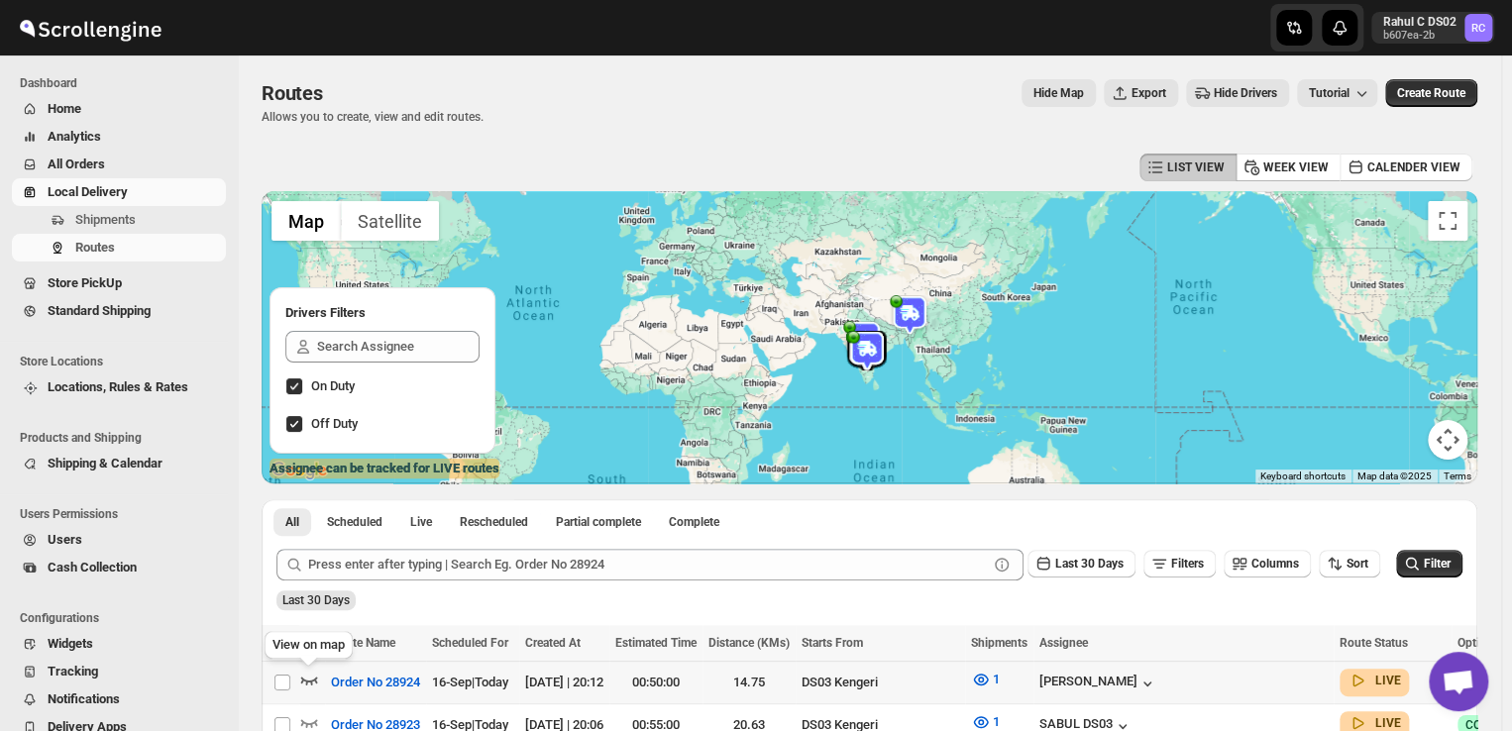
click at [305, 679] on icon "button" at bounding box center [309, 680] width 20 height 20
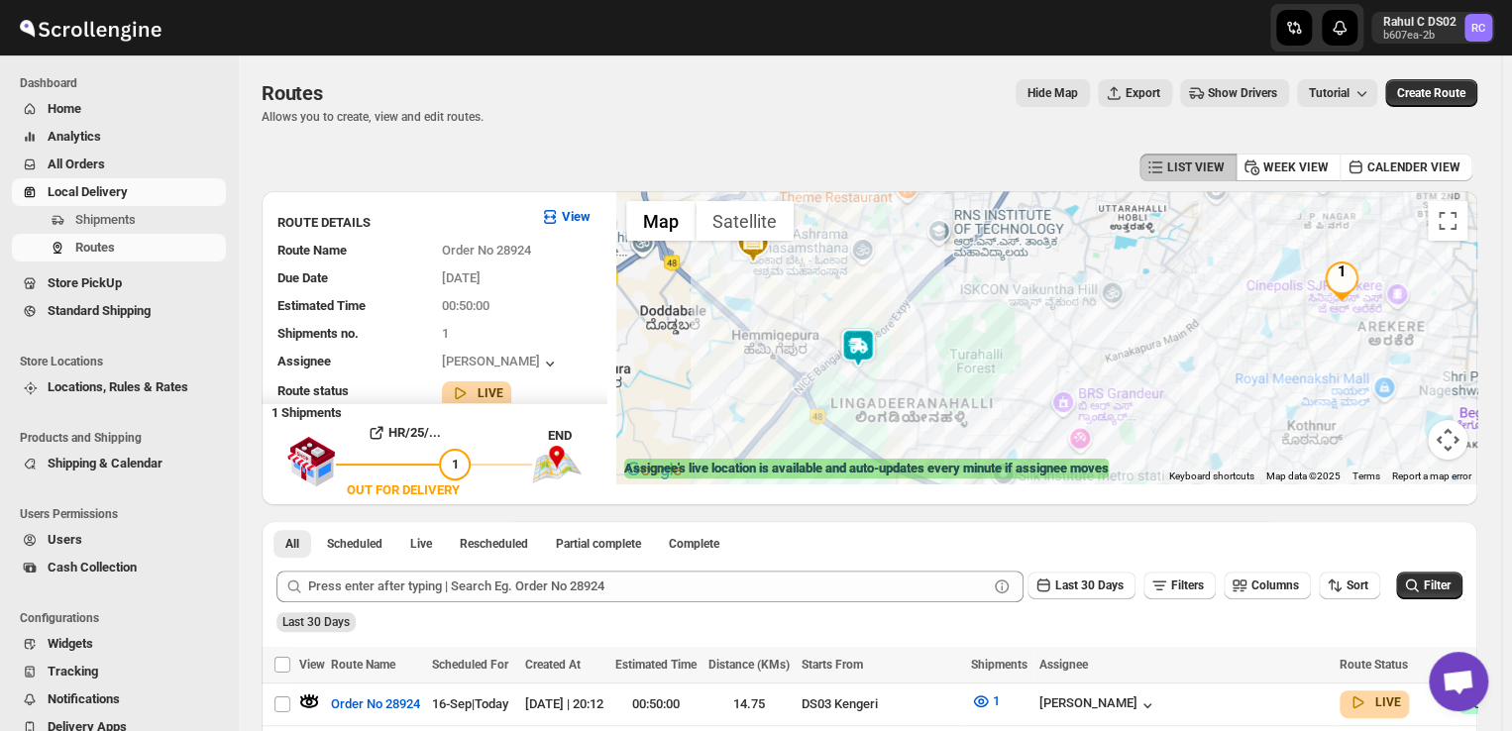
click at [1103, 316] on div at bounding box center [1046, 337] width 861 height 292
click at [1096, 322] on div at bounding box center [1046, 337] width 861 height 292
click at [1343, 277] on img "1" at bounding box center [1341, 282] width 40 height 40
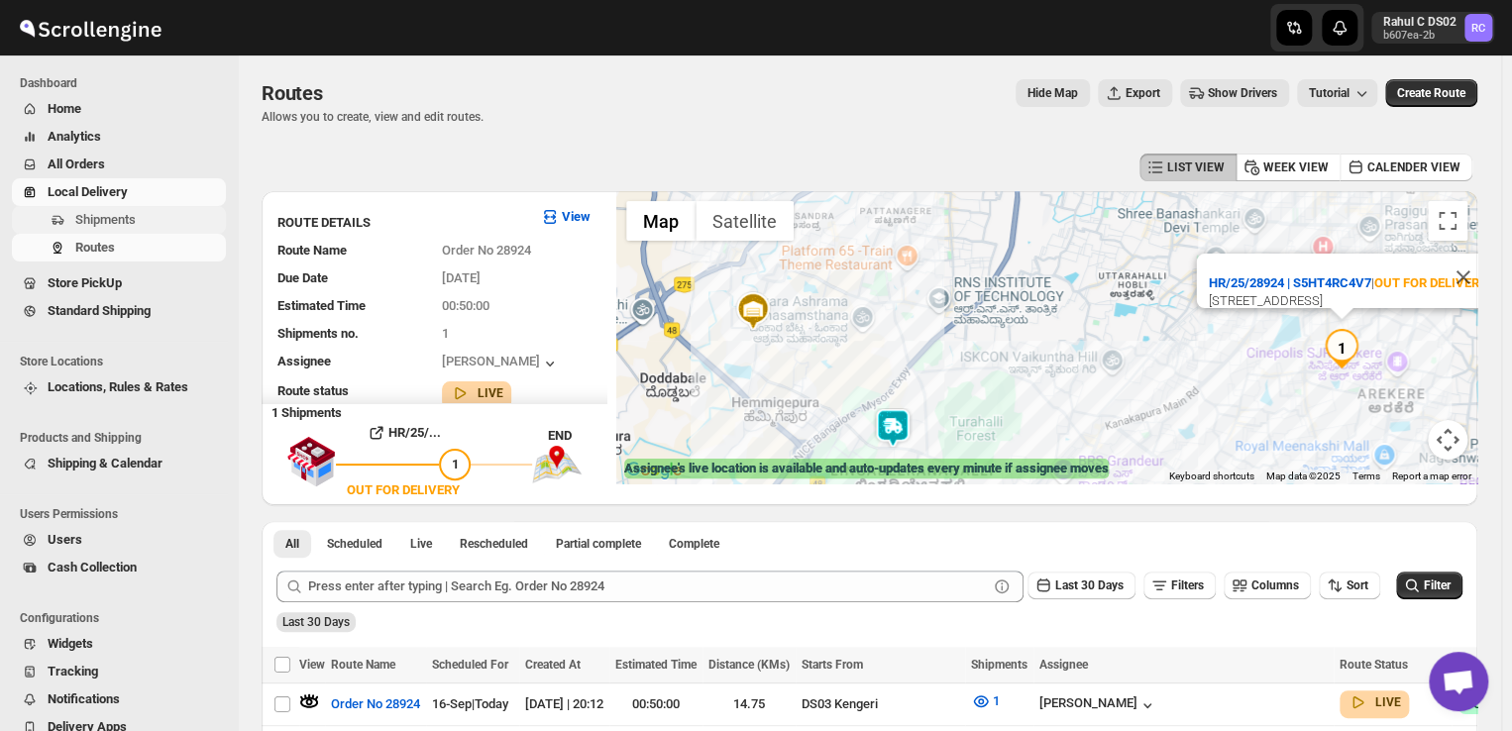
click at [164, 219] on span "Shipments" at bounding box center [148, 220] width 147 height 20
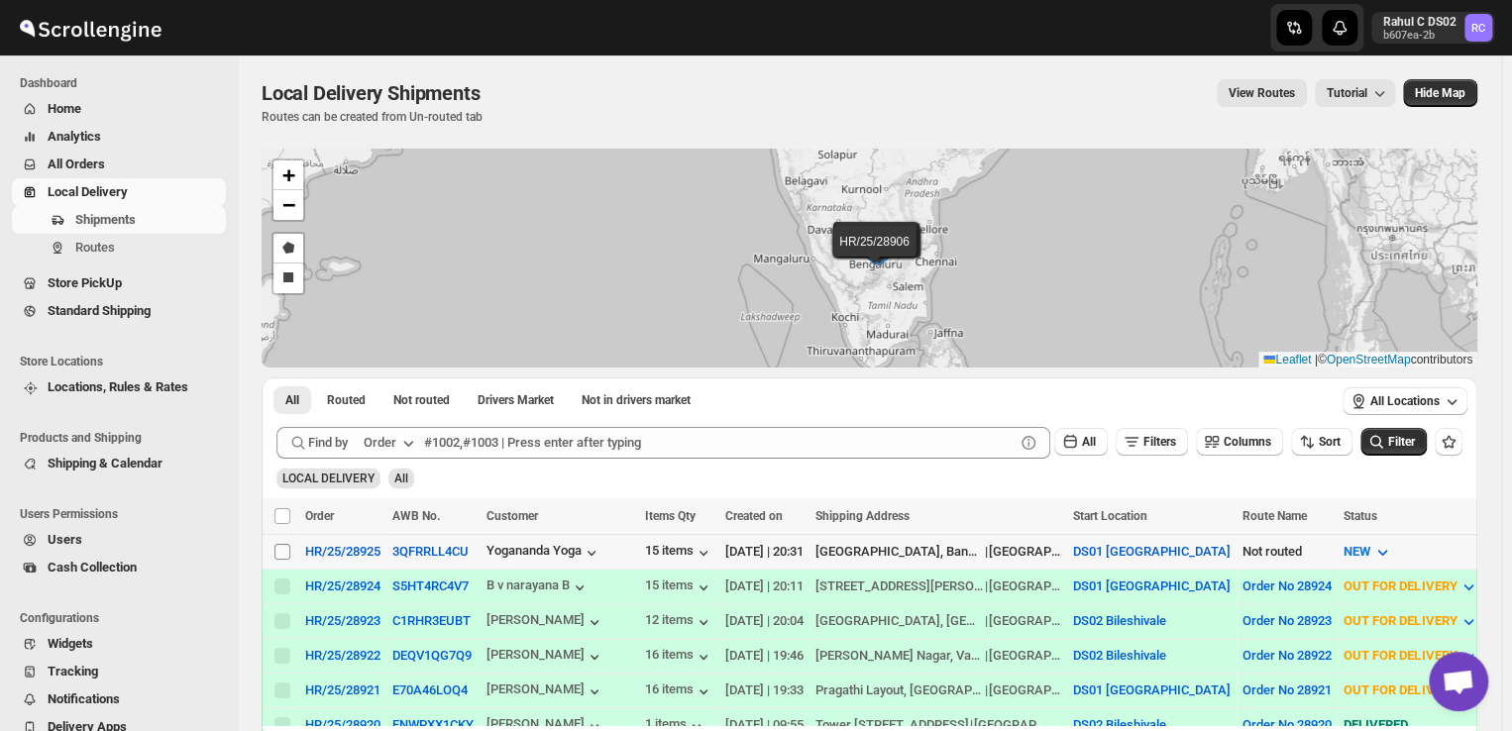
click at [279, 555] on input "Select shipment" at bounding box center [282, 552] width 16 height 16
checkbox input "true"
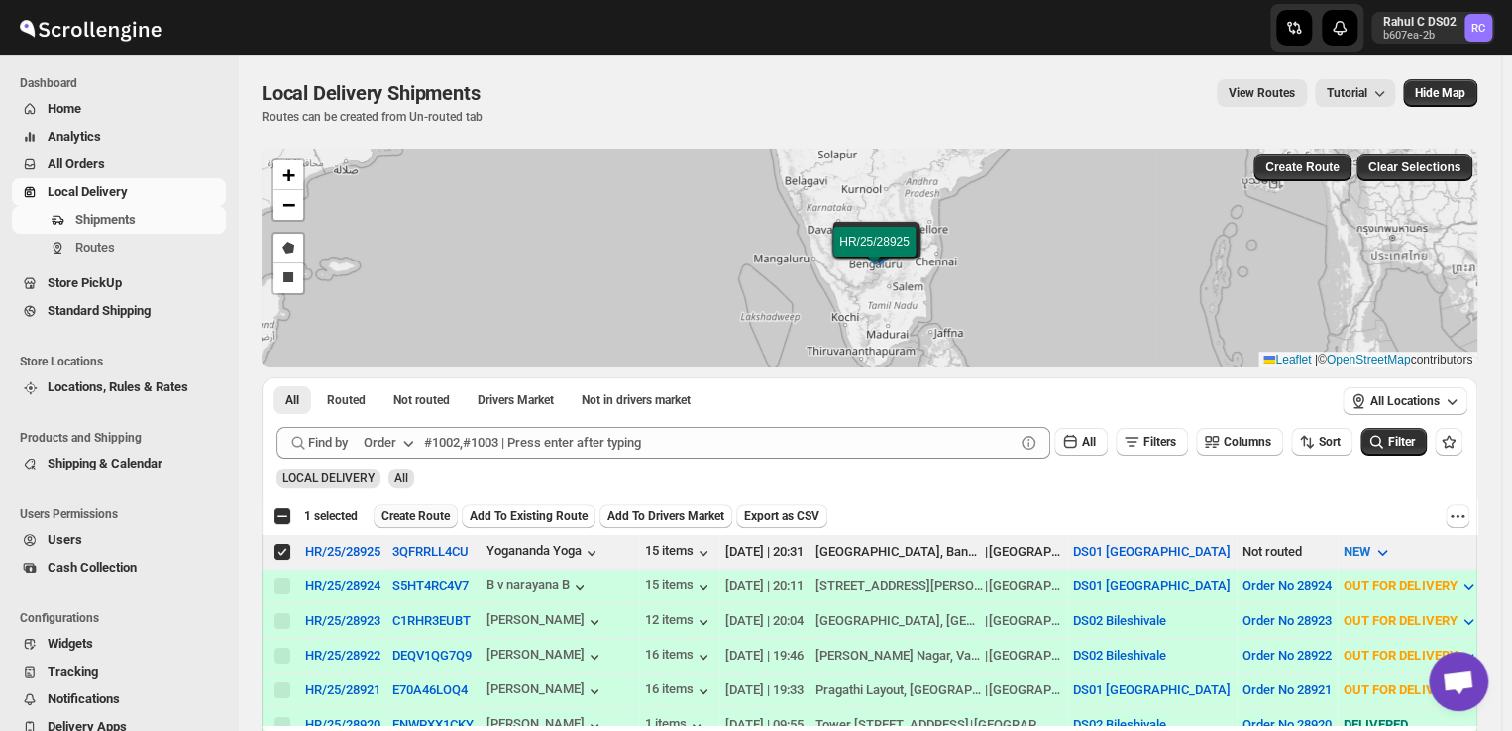
click at [427, 520] on span "Create Route" at bounding box center [415, 516] width 68 height 16
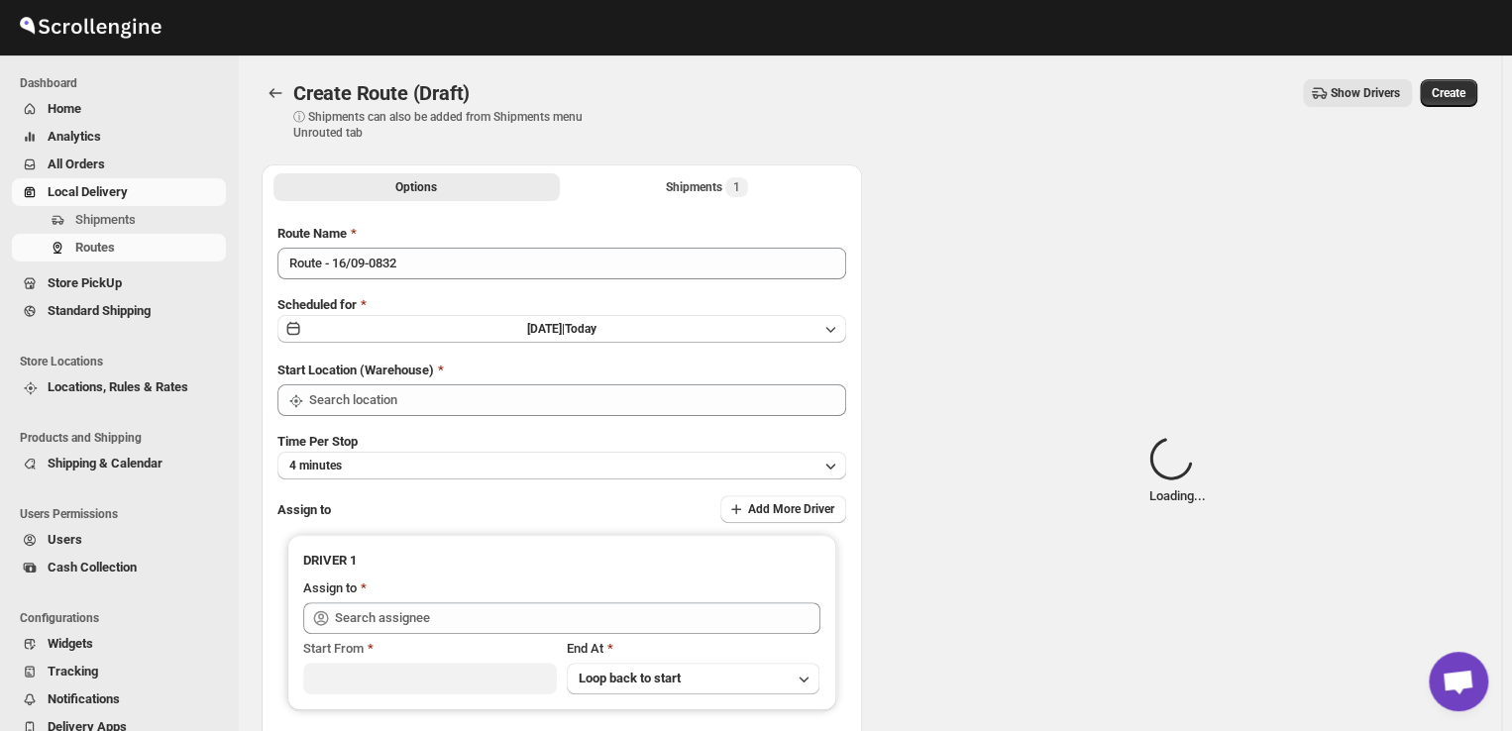
type input "DS01 [GEOGRAPHIC_DATA]"
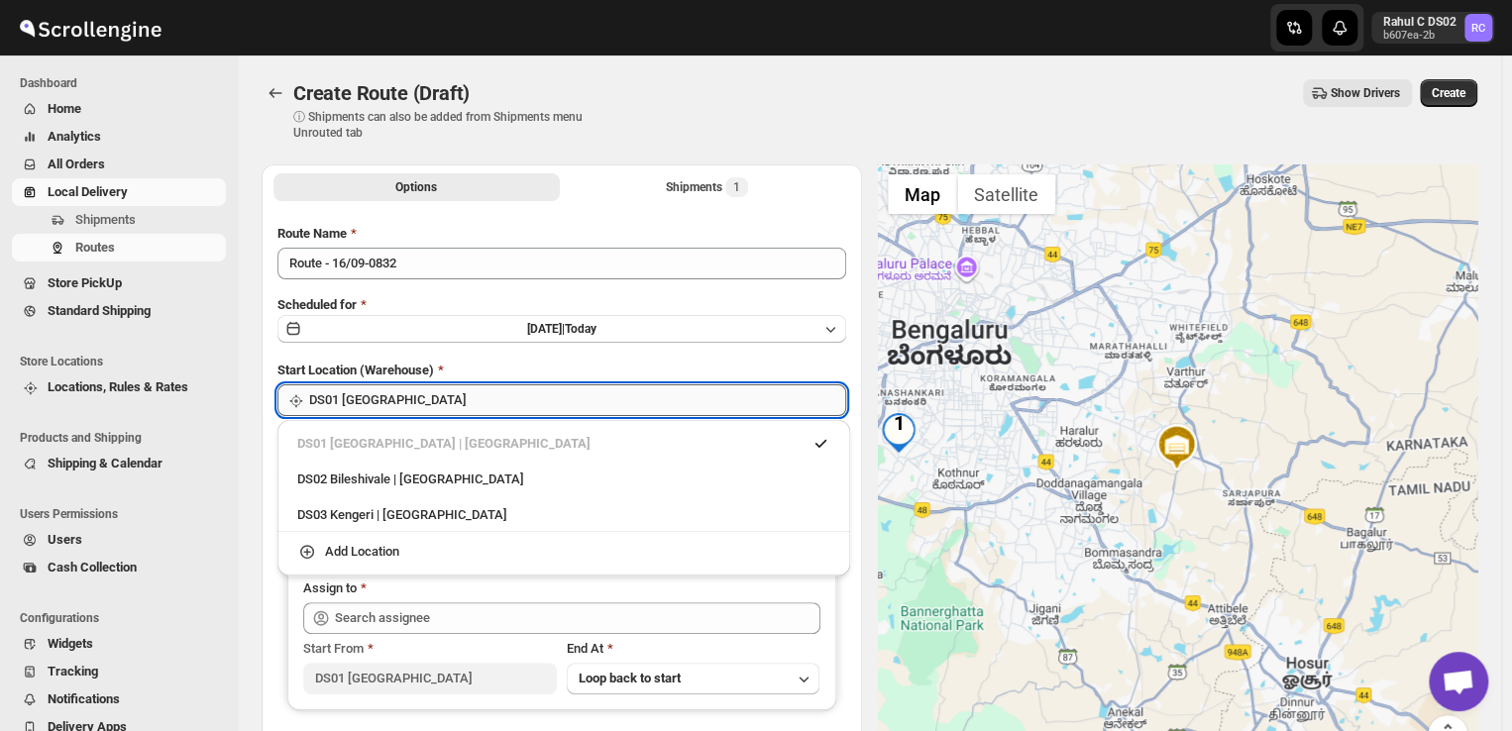
click at [427, 397] on input "DS01 [GEOGRAPHIC_DATA]" at bounding box center [577, 400] width 537 height 32
click at [380, 520] on div "DS03 Kengeri | [GEOGRAPHIC_DATA]" at bounding box center [563, 515] width 533 height 20
type input "DS03 Kengeri"
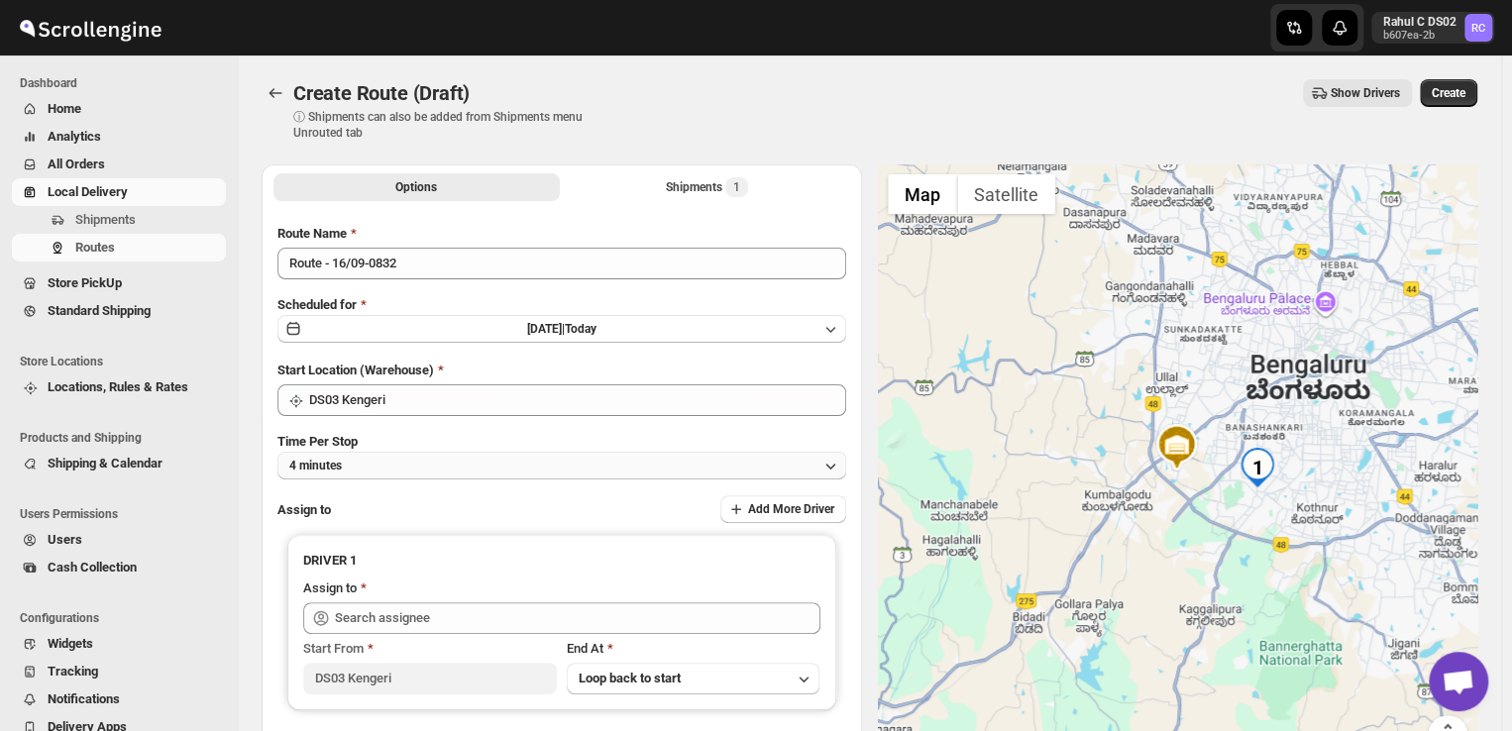
click at [415, 469] on button "4 minutes" at bounding box center [561, 466] width 569 height 28
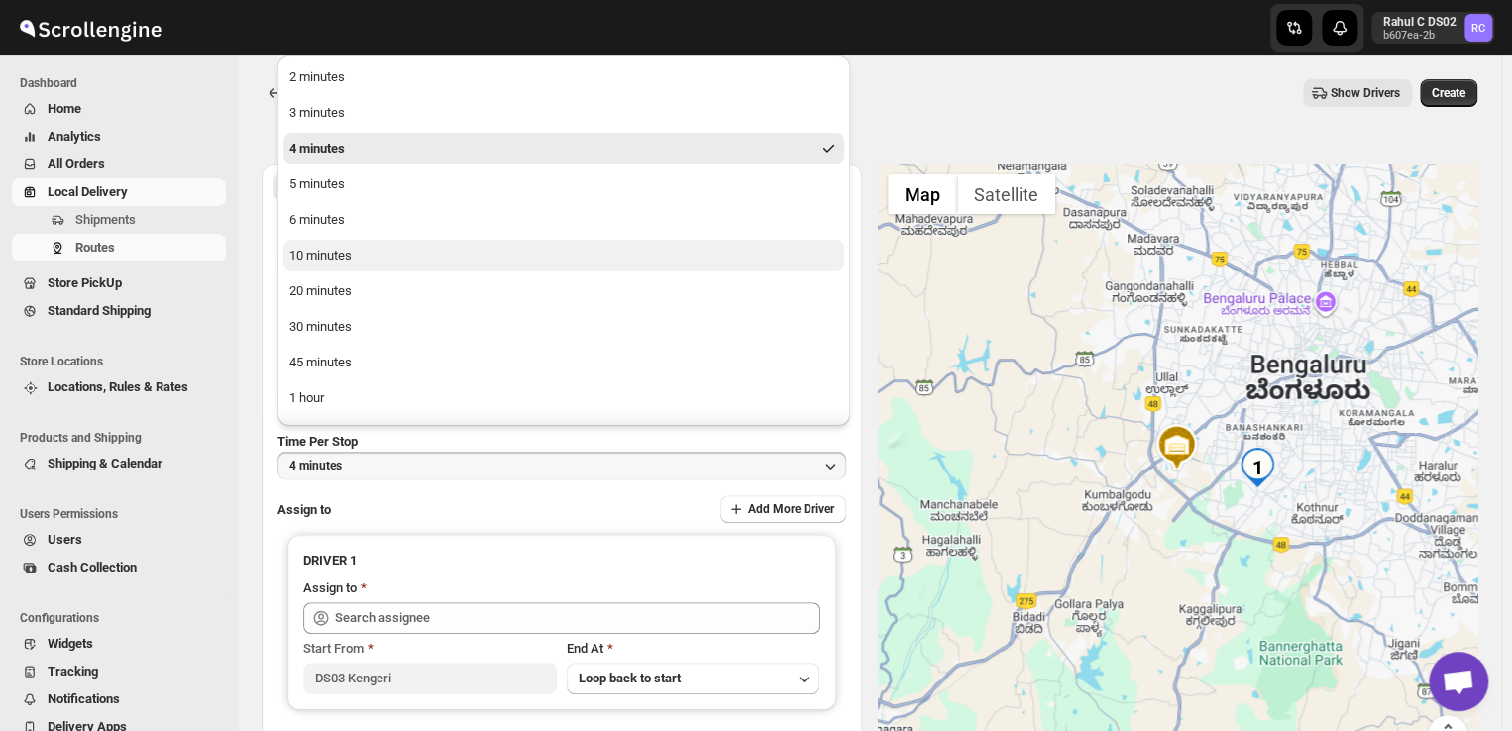
click at [311, 259] on div "10 minutes" at bounding box center [320, 256] width 62 height 20
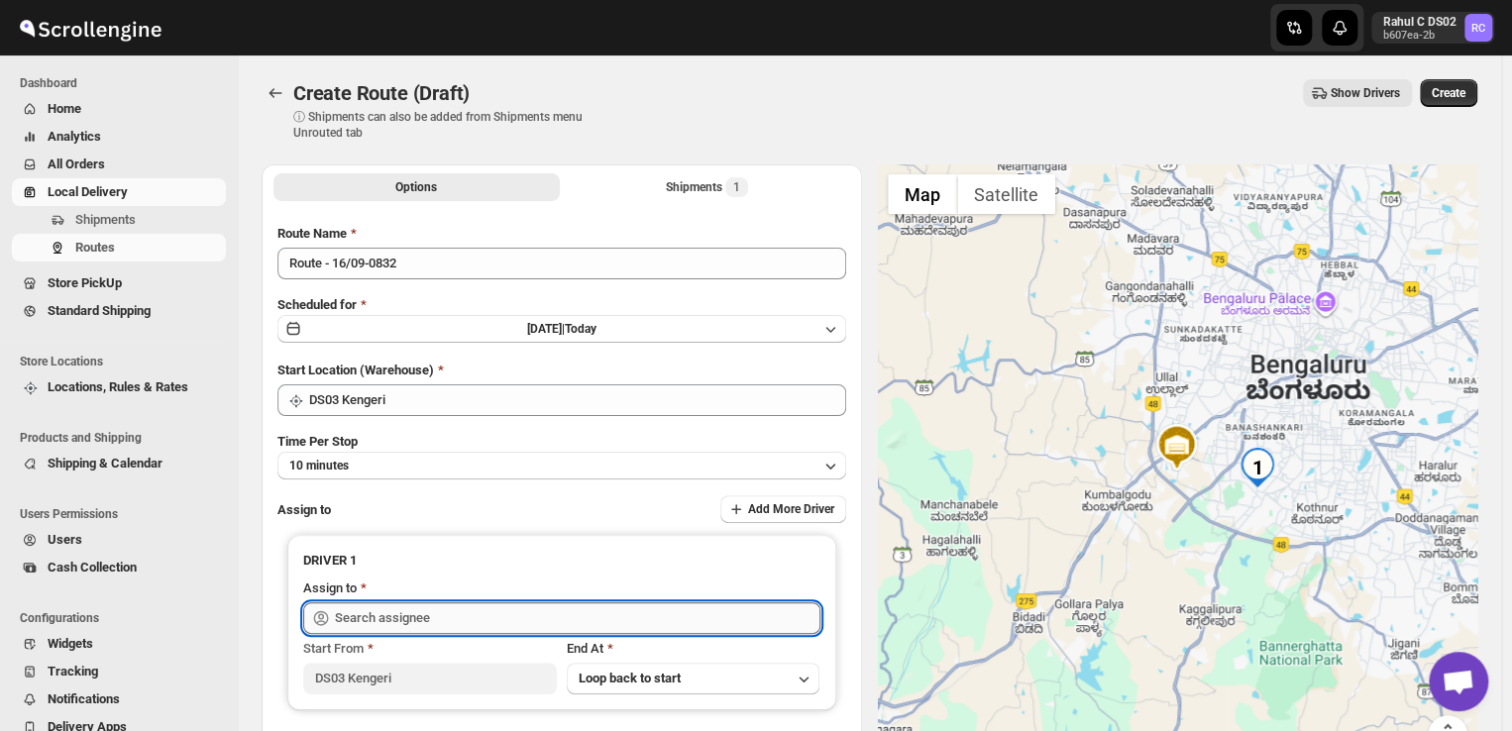
click at [448, 612] on input "text" at bounding box center [577, 618] width 485 height 32
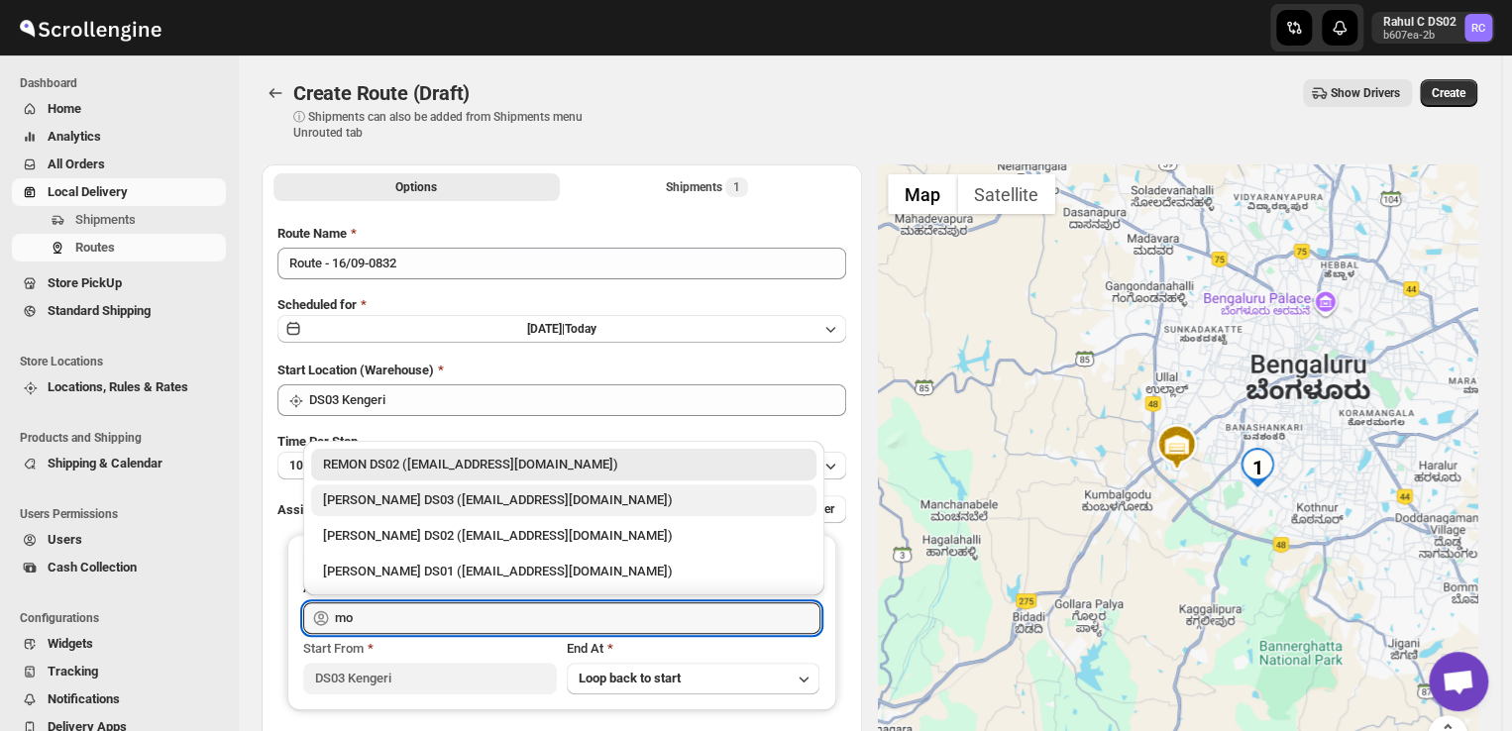
click at [413, 508] on div "[PERSON_NAME] DS03 ([EMAIL_ADDRESS][DOMAIN_NAME])" at bounding box center [563, 500] width 481 height 20
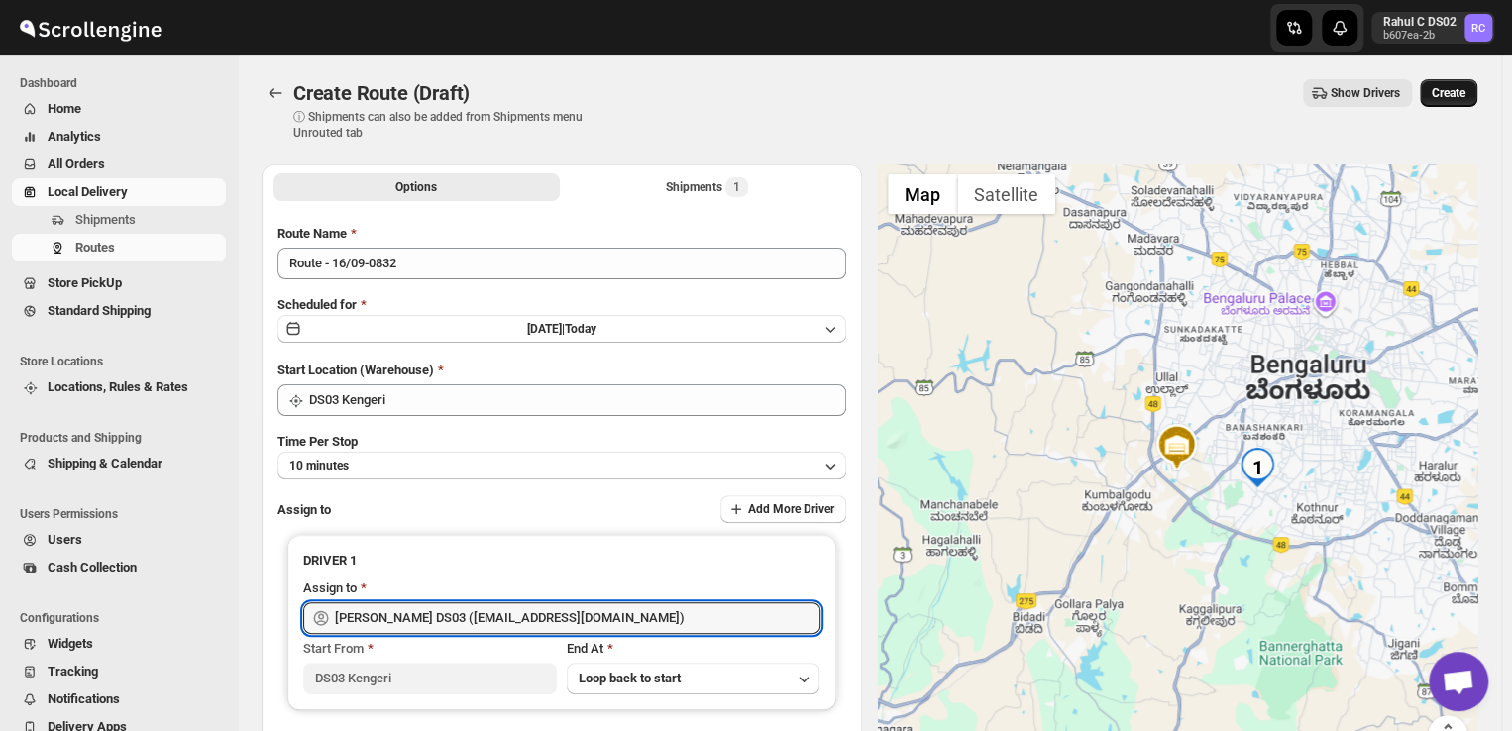
type input "[PERSON_NAME] DS03 ([EMAIL_ADDRESS][DOMAIN_NAME])"
click at [1465, 86] on span "Create" at bounding box center [1448, 93] width 34 height 16
